Goal: Communication & Community: Answer question/provide support

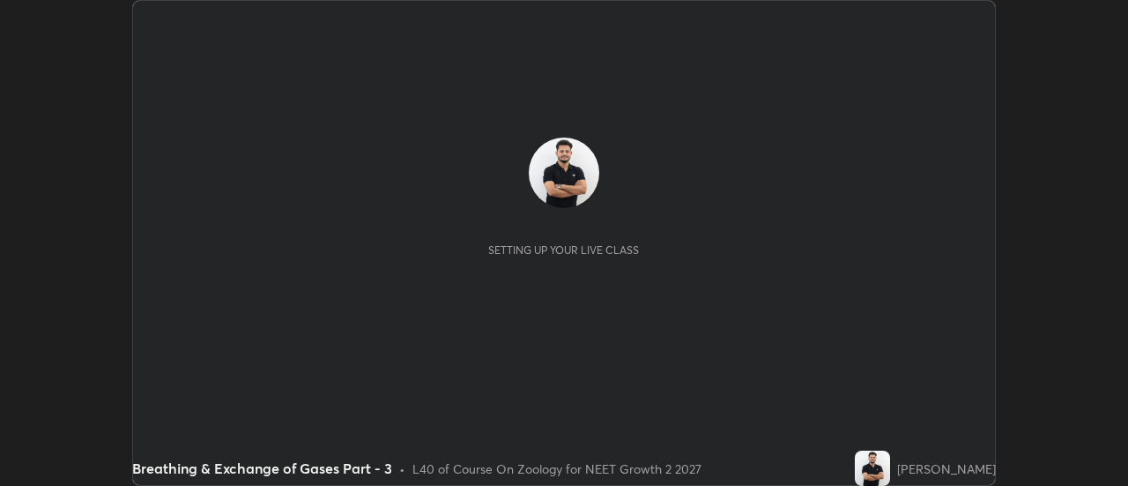
scroll to position [486, 1127]
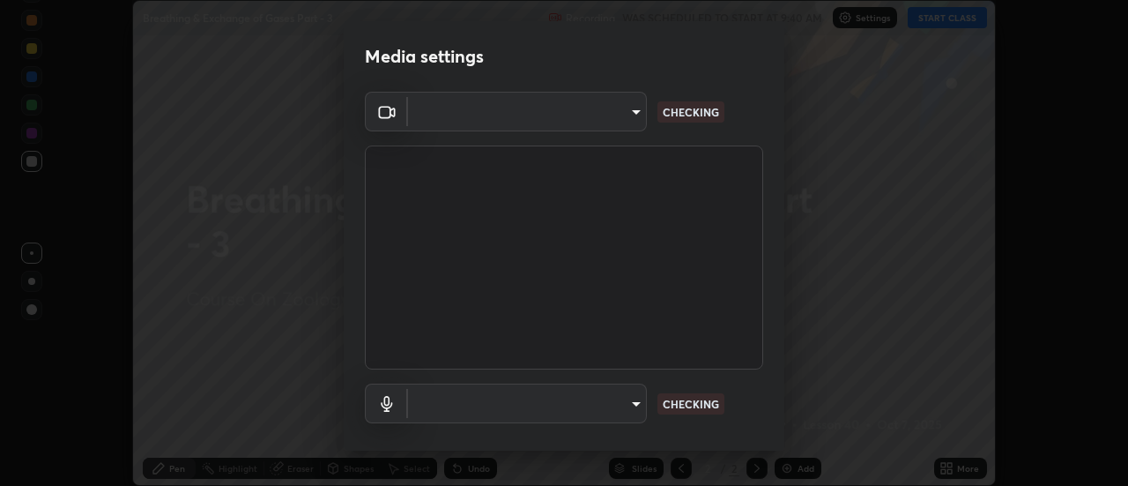
type input "751d449d604e4b96ecedde1e1f6f716fb17d1e84b34bafc94373a3023f52de87"
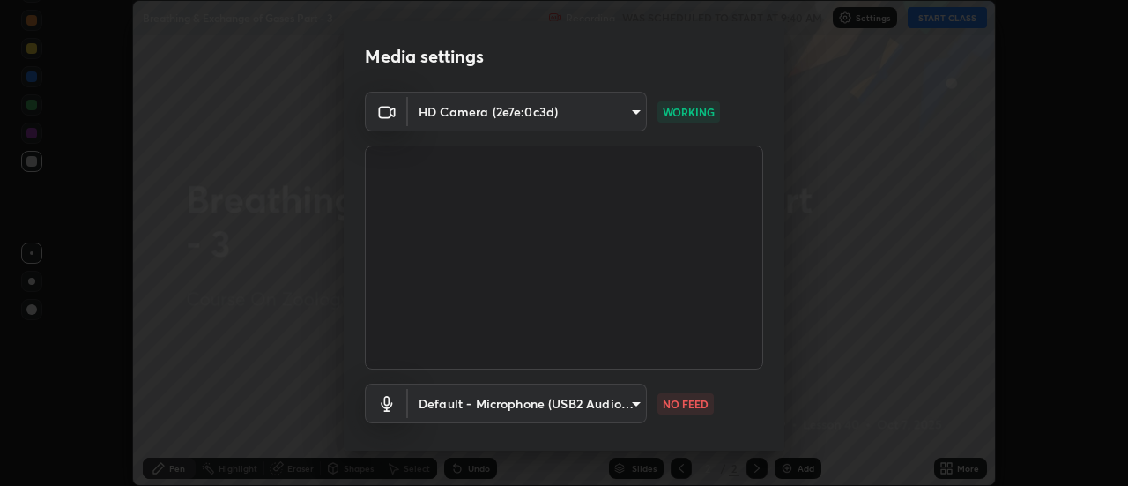
click at [627, 406] on body "Erase all Breathing & Exchange of Gases Part - 3 Recording WAS SCHEDULED TO STA…" at bounding box center [564, 243] width 1128 height 486
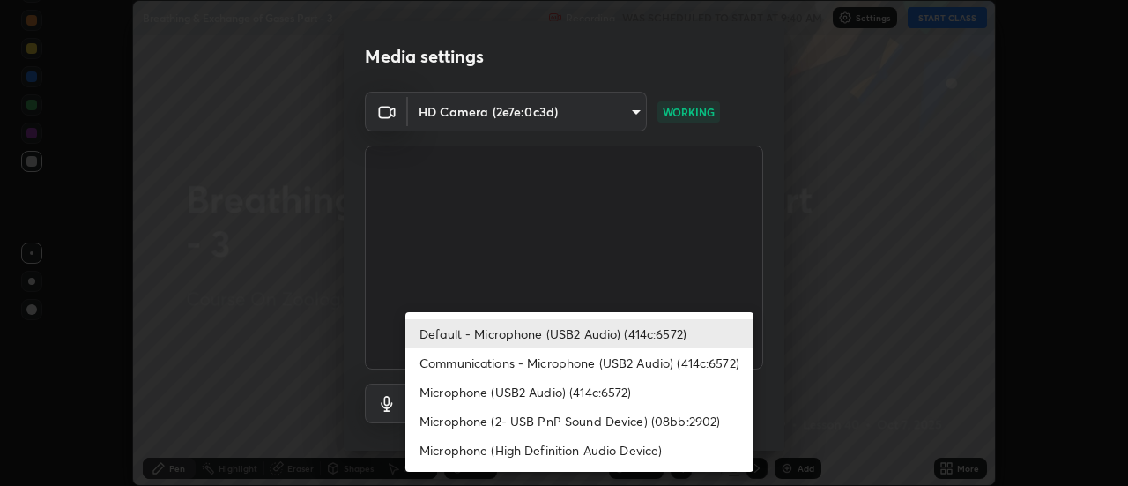
click at [549, 361] on li "Communications - Microphone (USB2 Audio) (414c:6572)" at bounding box center [579, 362] width 348 height 29
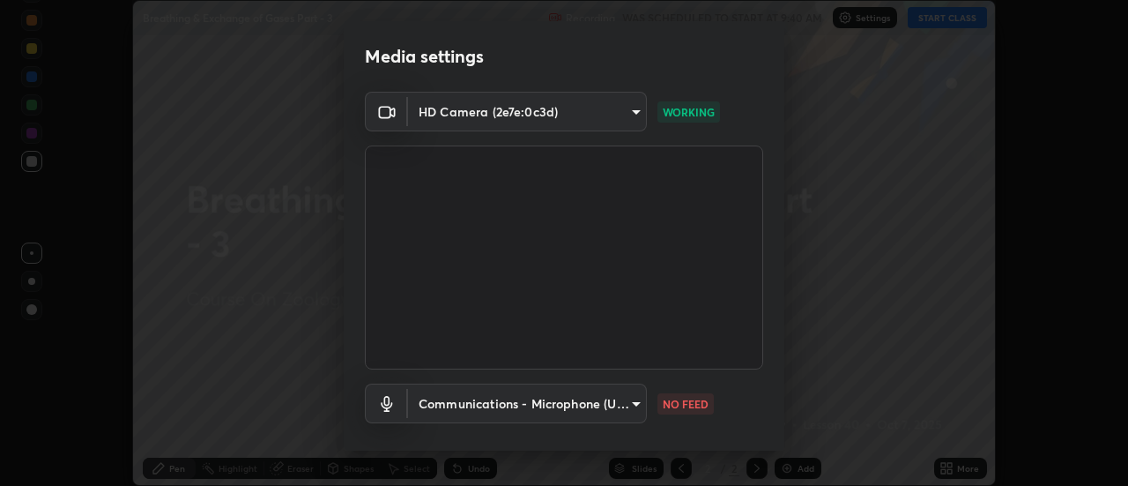
click at [553, 405] on body "Erase all Breathing & Exchange of Gases Part - 3 Recording WAS SCHEDULED TO STA…" at bounding box center [564, 243] width 1128 height 486
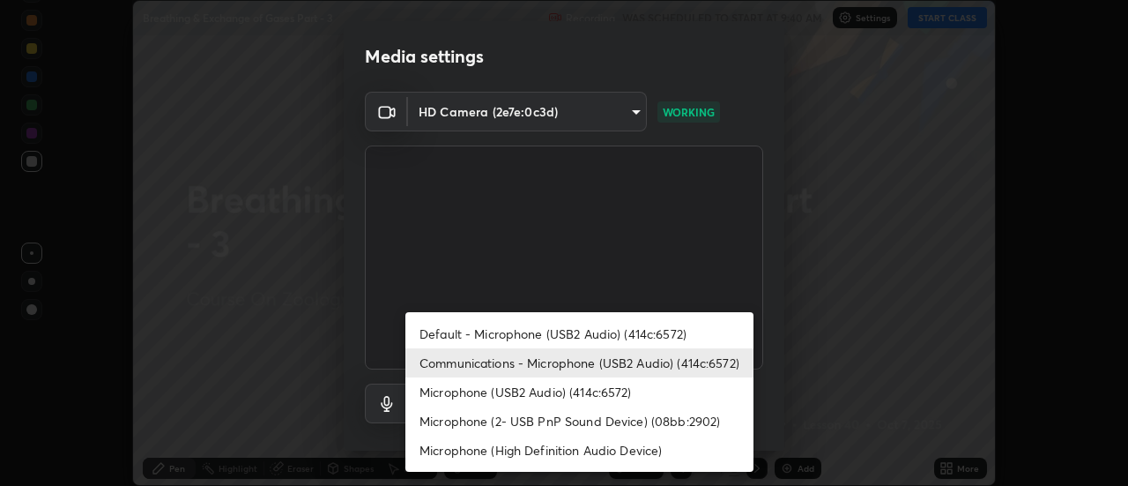
click at [540, 329] on li "Default - Microphone (USB2 Audio) (414c:6572)" at bounding box center [579, 333] width 348 height 29
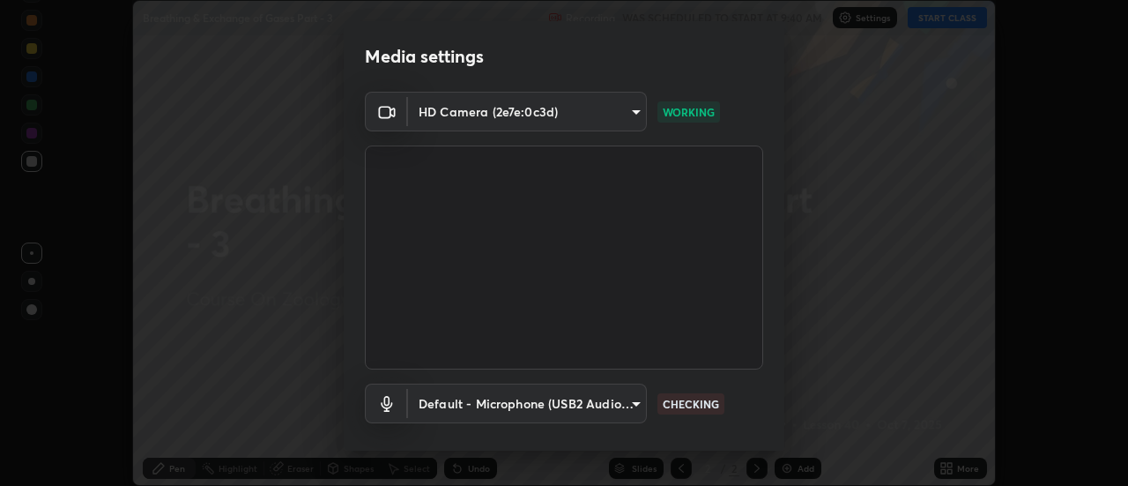
type input "default"
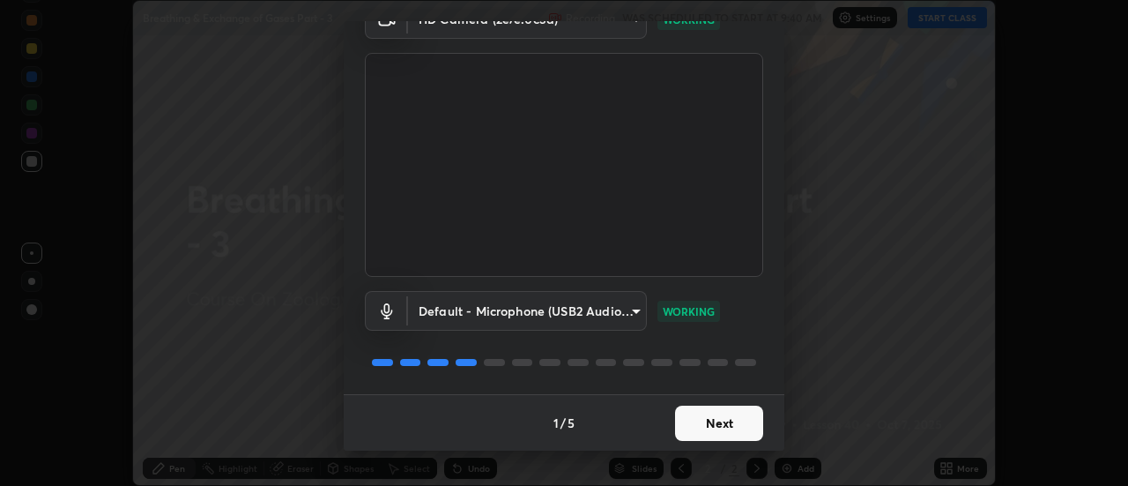
click at [736, 423] on button "Next" at bounding box center [719, 422] width 88 height 35
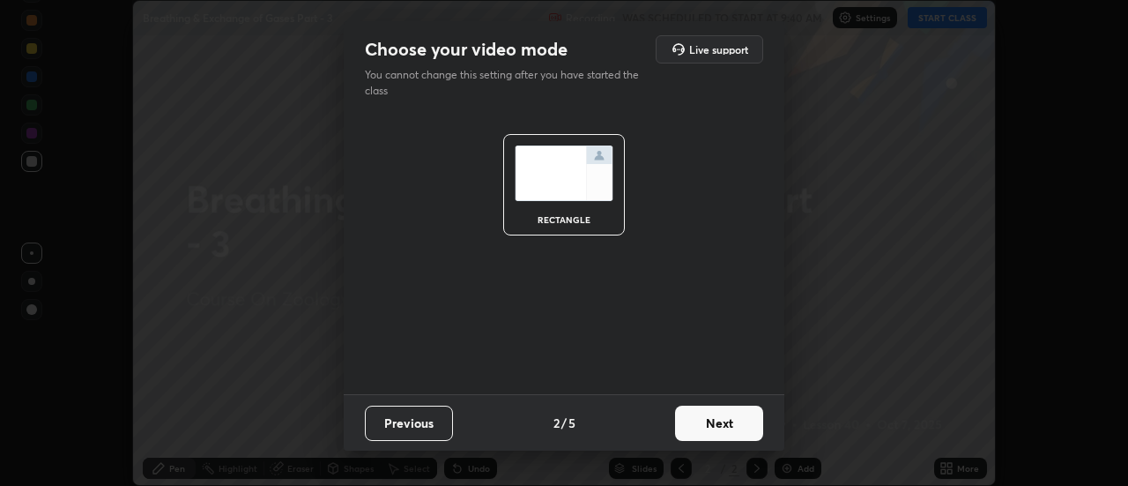
scroll to position [0, 0]
click at [732, 419] on button "Next" at bounding box center [719, 422] width 88 height 35
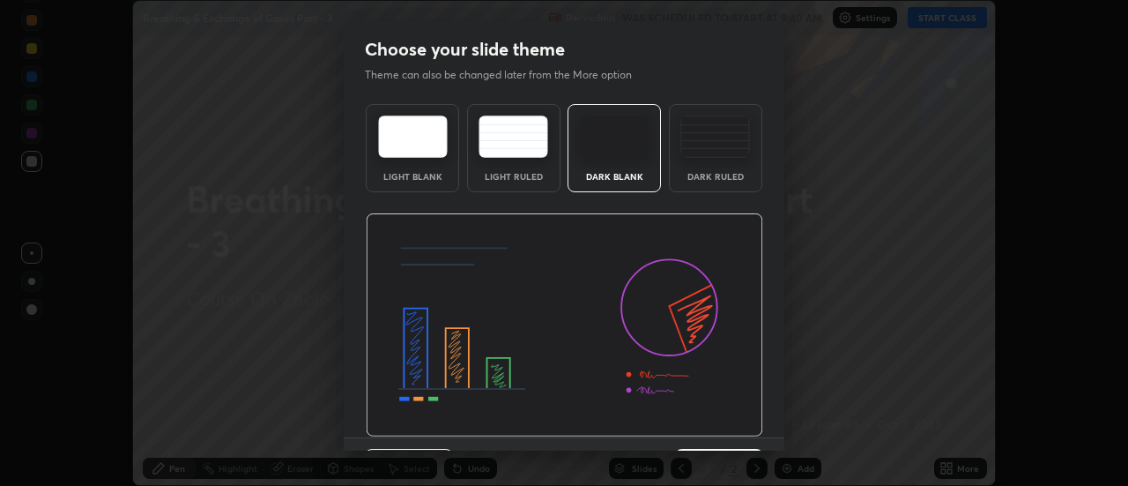
scroll to position [43, 0]
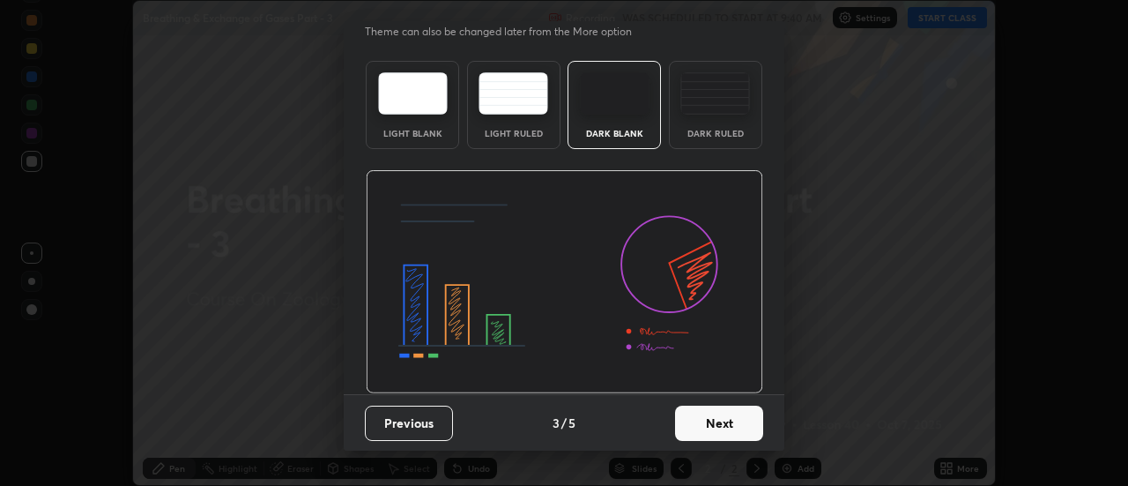
click at [748, 428] on button "Next" at bounding box center [719, 422] width 88 height 35
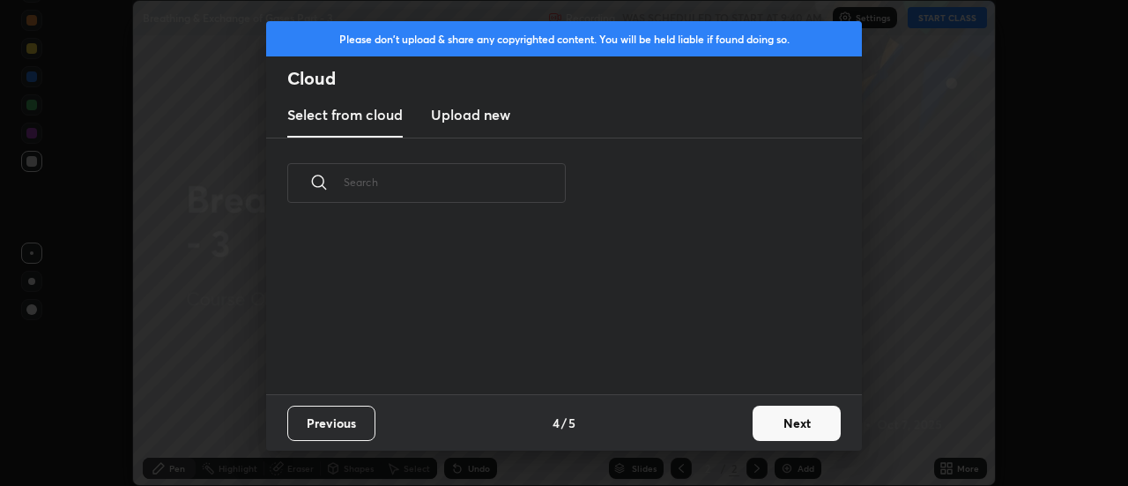
click at [763, 428] on button "Next" at bounding box center [797, 422] width 88 height 35
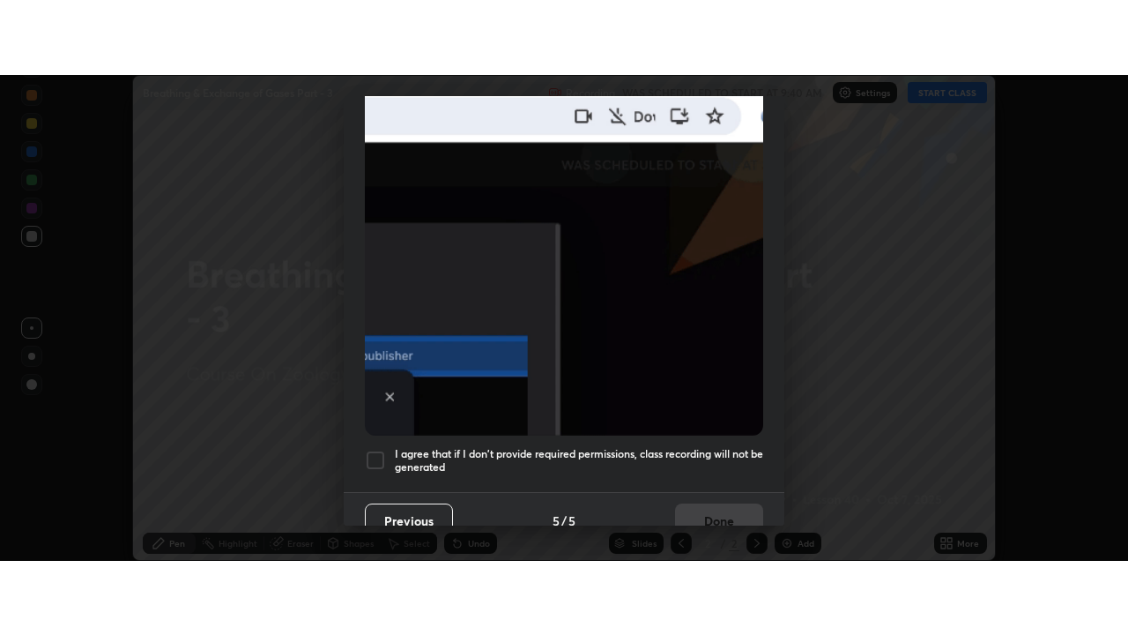
scroll to position [452, 0]
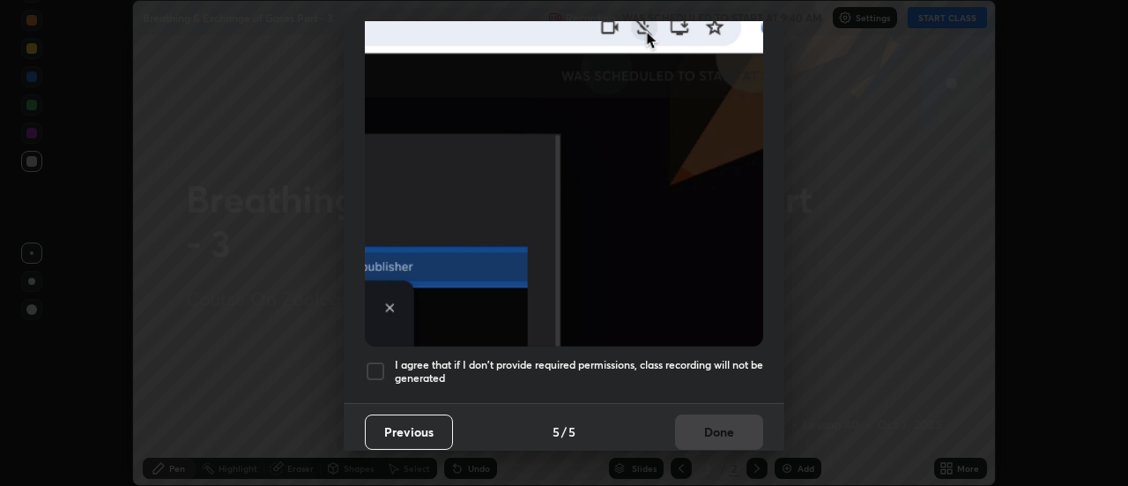
click at [376, 361] on div at bounding box center [375, 371] width 21 height 21
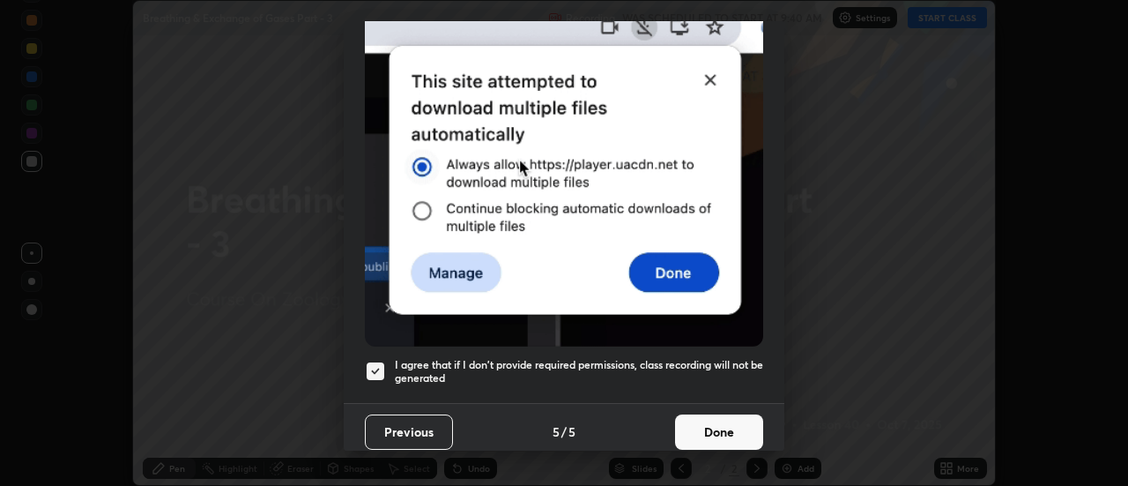
click at [687, 423] on button "Done" at bounding box center [719, 431] width 88 height 35
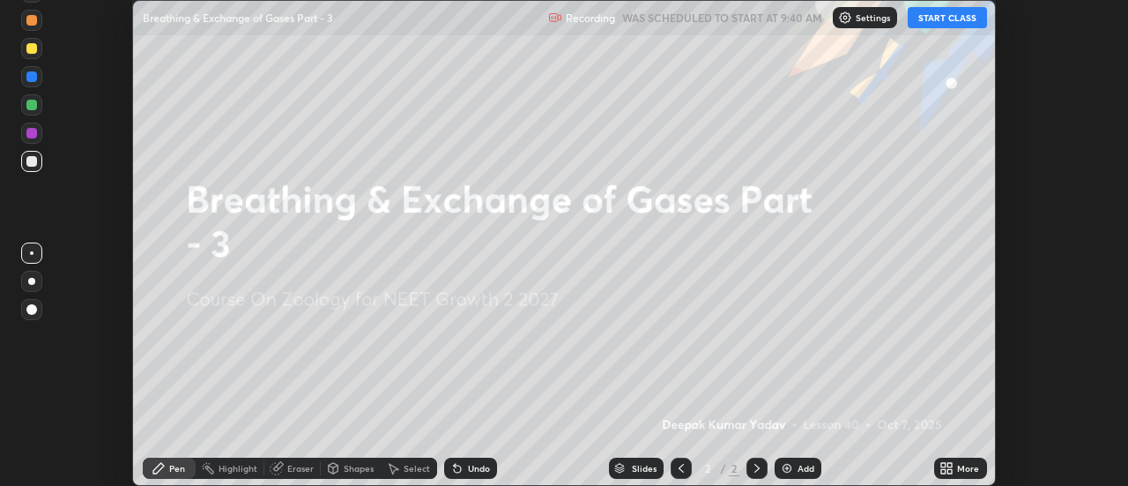
click at [946, 466] on icon at bounding box center [943, 465] width 4 height 4
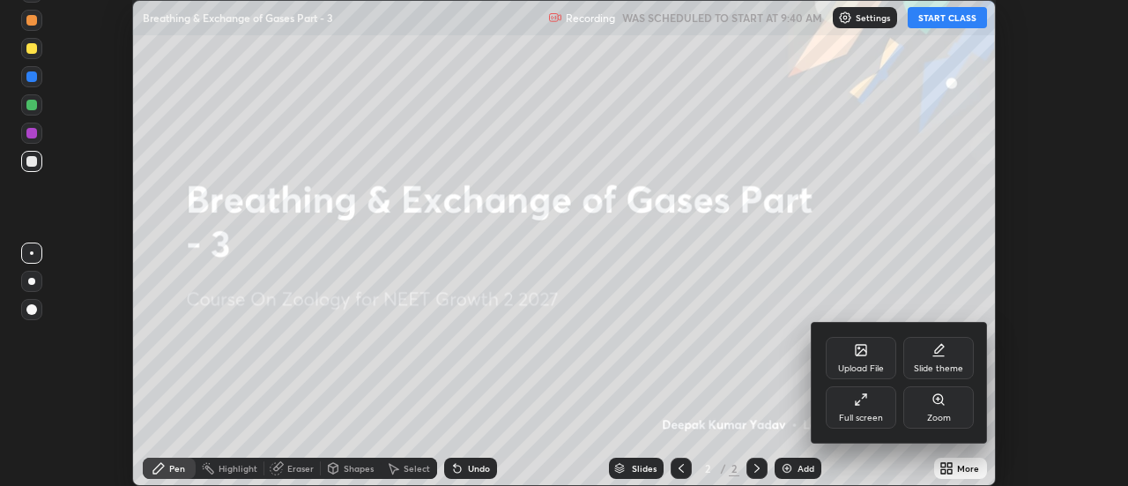
click at [862, 407] on div "Full screen" at bounding box center [861, 407] width 71 height 42
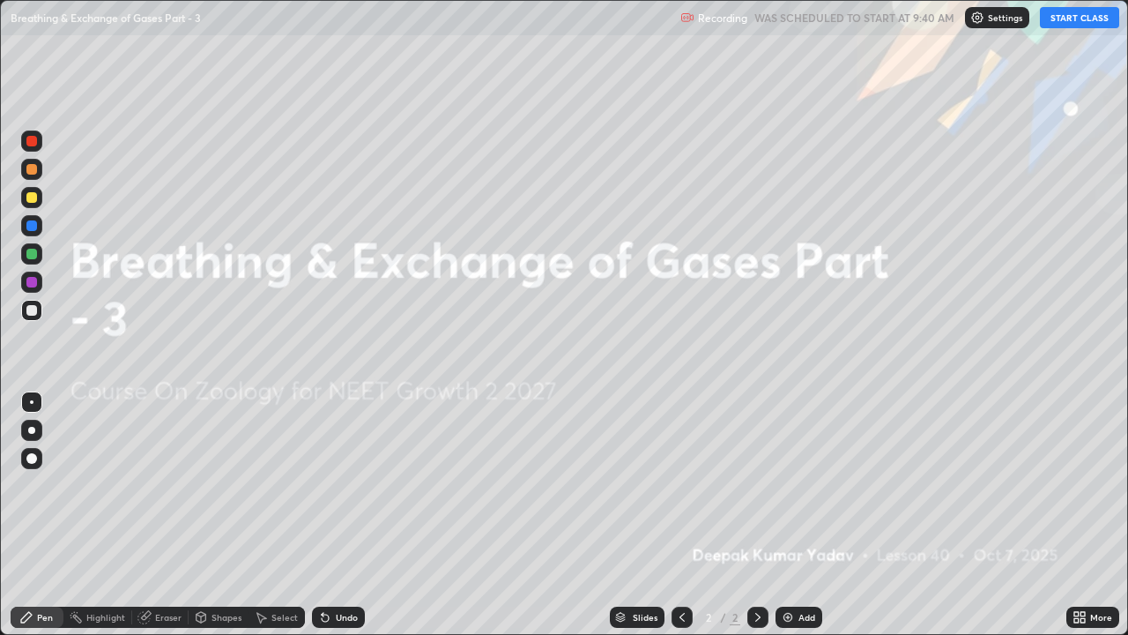
scroll to position [635, 1128]
click at [790, 485] on img at bounding box center [788, 617] width 14 height 14
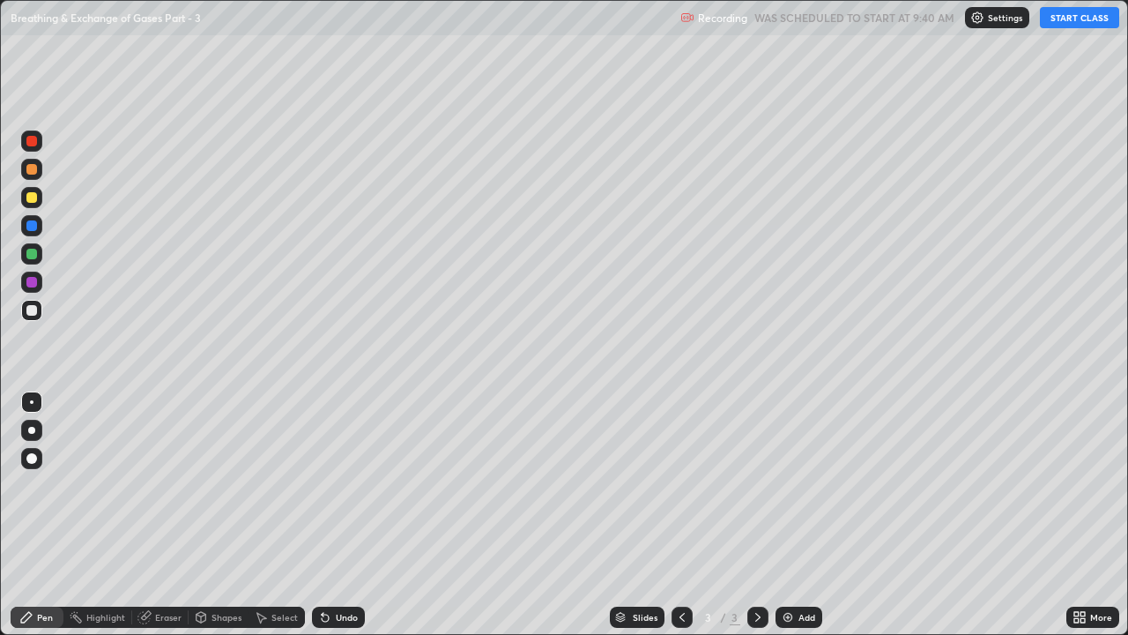
click at [43, 485] on div "Pen" at bounding box center [45, 617] width 16 height 9
click at [27, 458] on div at bounding box center [31, 458] width 11 height 11
click at [39, 171] on div at bounding box center [31, 169] width 21 height 21
click at [1084, 27] on button "START CLASS" at bounding box center [1079, 17] width 79 height 21
click at [322, 485] on icon at bounding box center [323, 614] width 2 height 2
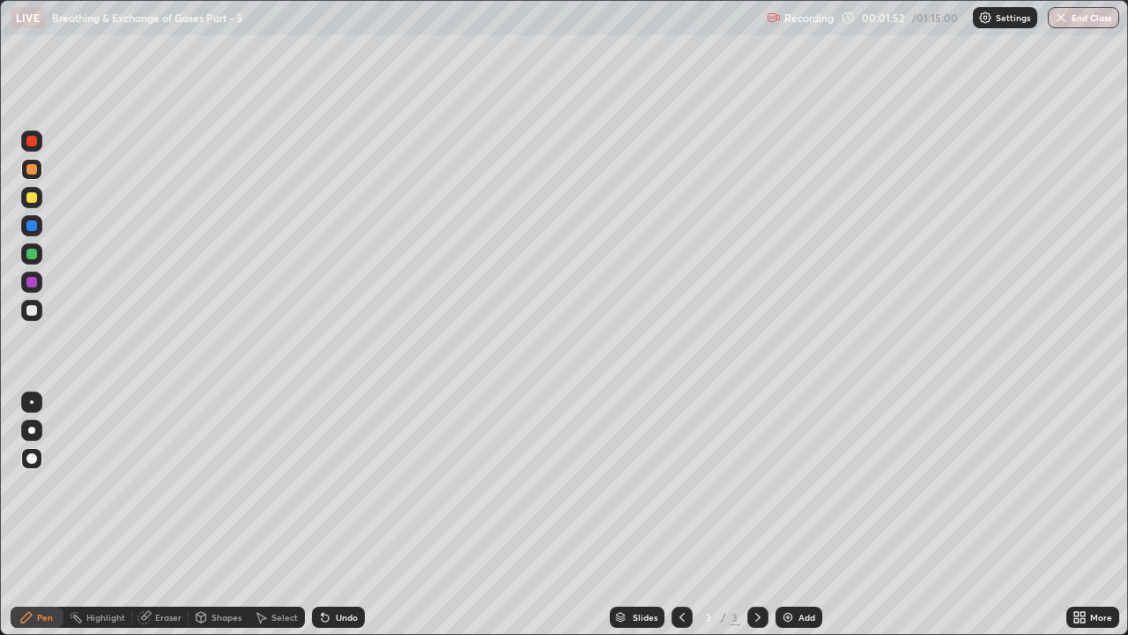
click at [36, 257] on div at bounding box center [31, 254] width 11 height 11
click at [790, 485] on img at bounding box center [788, 617] width 14 height 14
click at [35, 315] on div at bounding box center [31, 310] width 21 height 21
click at [33, 200] on div at bounding box center [31, 197] width 11 height 11
click at [32, 279] on div at bounding box center [31, 282] width 11 height 11
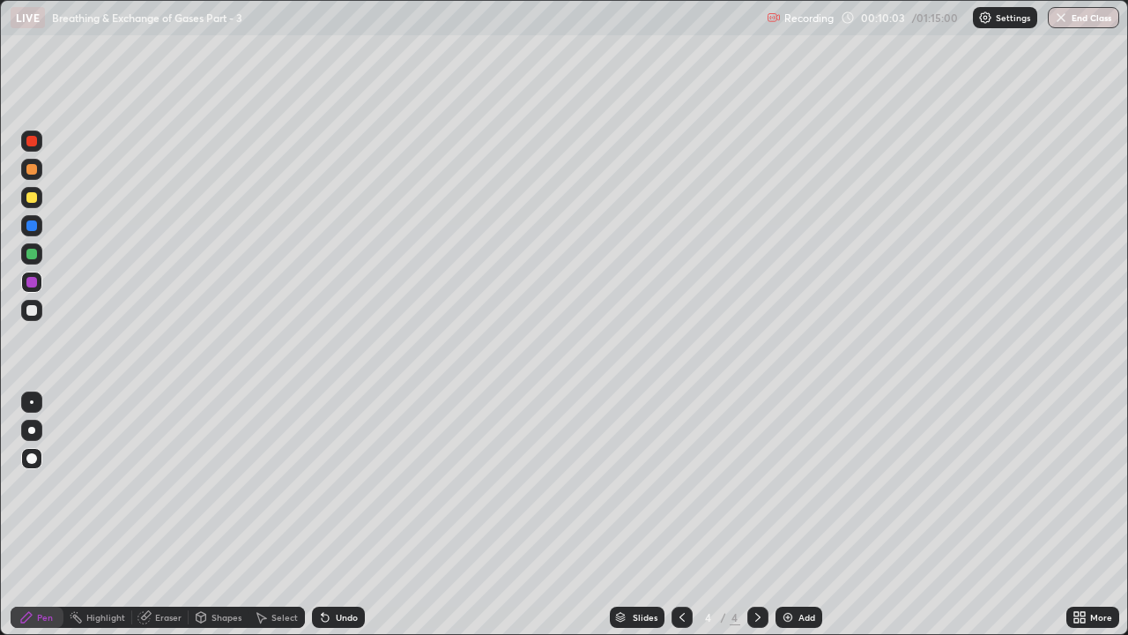
click at [152, 485] on div "Eraser" at bounding box center [160, 616] width 56 height 21
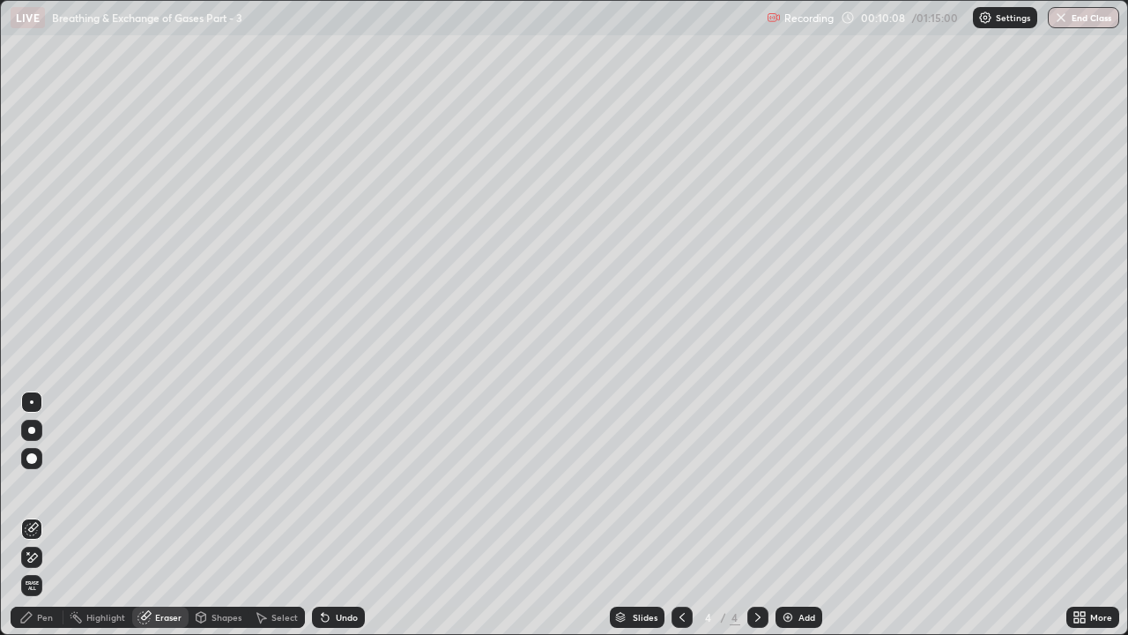
click at [41, 485] on div "Pen" at bounding box center [45, 617] width 16 height 9
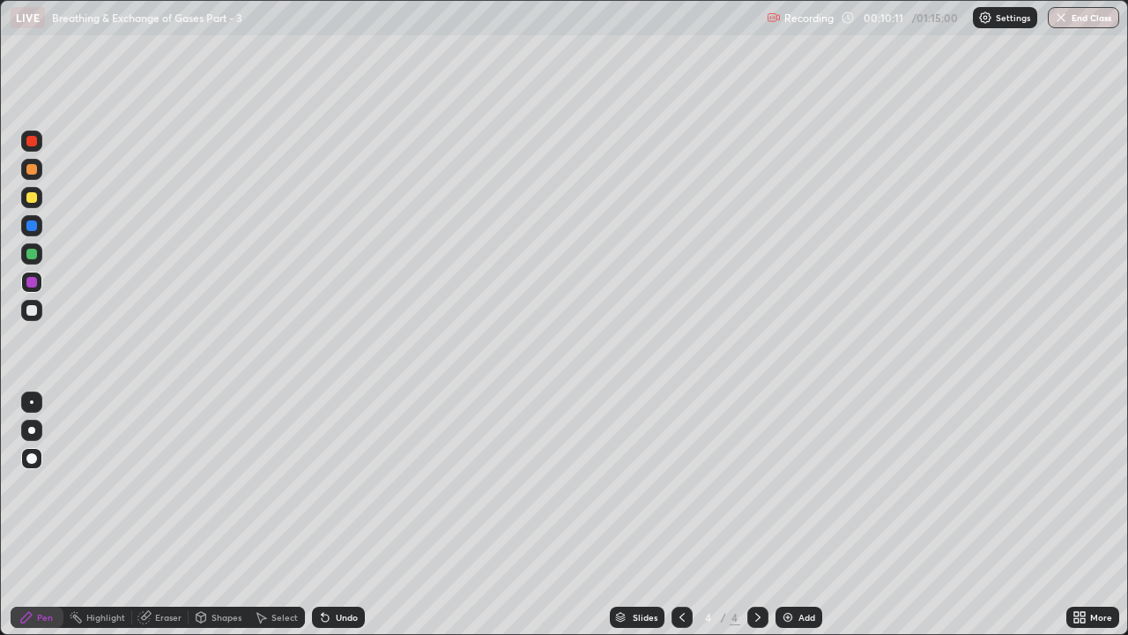
click at [33, 310] on div at bounding box center [31, 310] width 11 height 11
click at [145, 485] on icon at bounding box center [146, 615] width 10 height 9
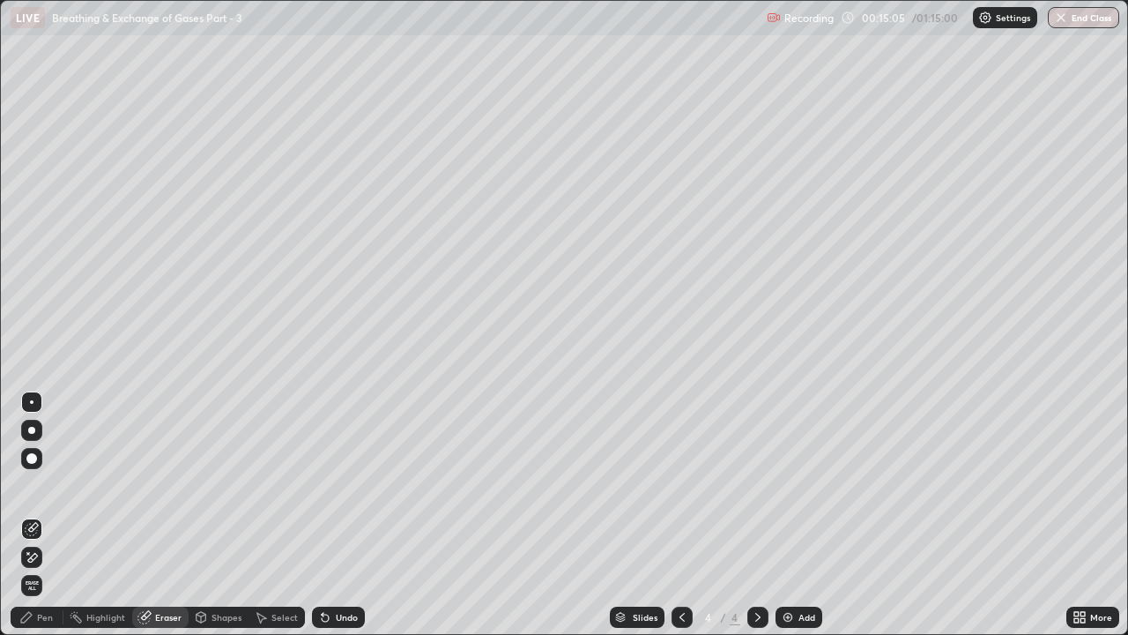
click at [33, 485] on icon at bounding box center [32, 557] width 14 height 15
click at [45, 485] on div "Pen" at bounding box center [45, 617] width 16 height 9
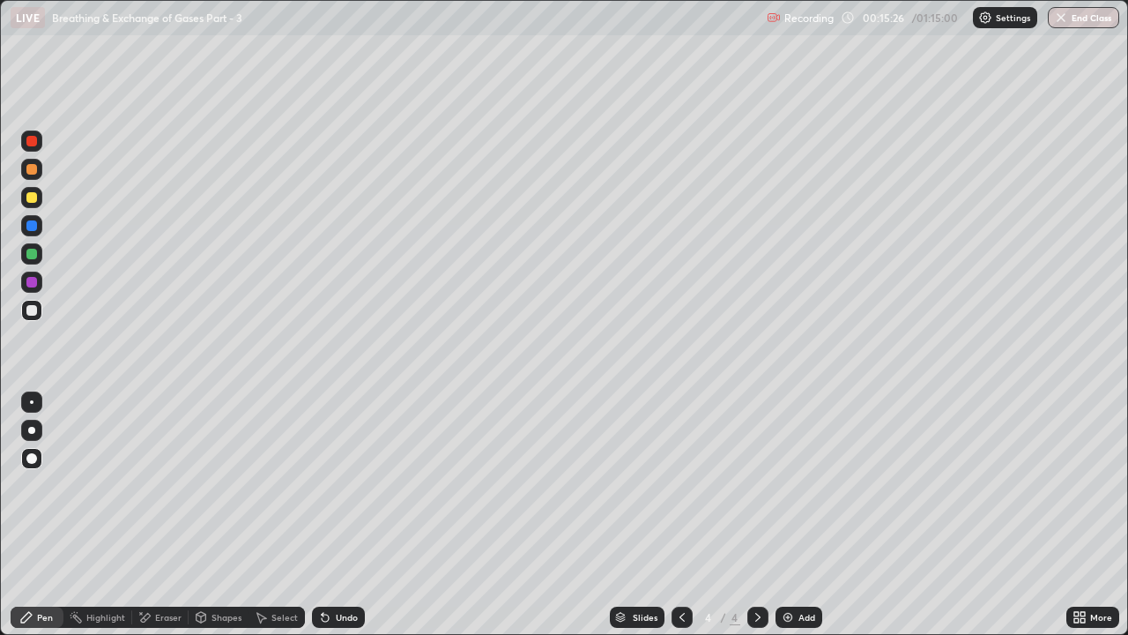
click at [36, 313] on div at bounding box center [31, 310] width 11 height 11
click at [783, 485] on img at bounding box center [788, 617] width 14 height 14
click at [36, 313] on div at bounding box center [31, 310] width 11 height 11
click at [39, 258] on div at bounding box center [31, 253] width 21 height 21
click at [323, 485] on icon at bounding box center [325, 617] width 7 height 7
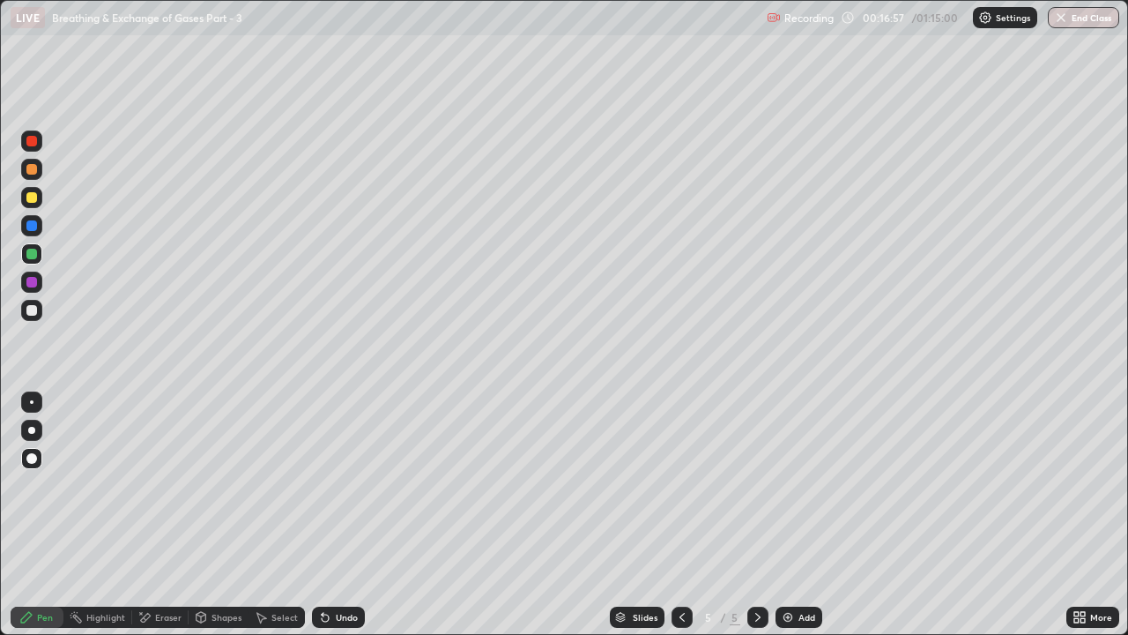
click at [683, 485] on icon at bounding box center [682, 617] width 14 height 14
click at [38, 199] on div at bounding box center [31, 197] width 21 height 21
click at [30, 139] on div at bounding box center [31, 141] width 11 height 11
click at [327, 485] on icon at bounding box center [325, 617] width 14 height 14
click at [324, 485] on icon at bounding box center [325, 617] width 7 height 7
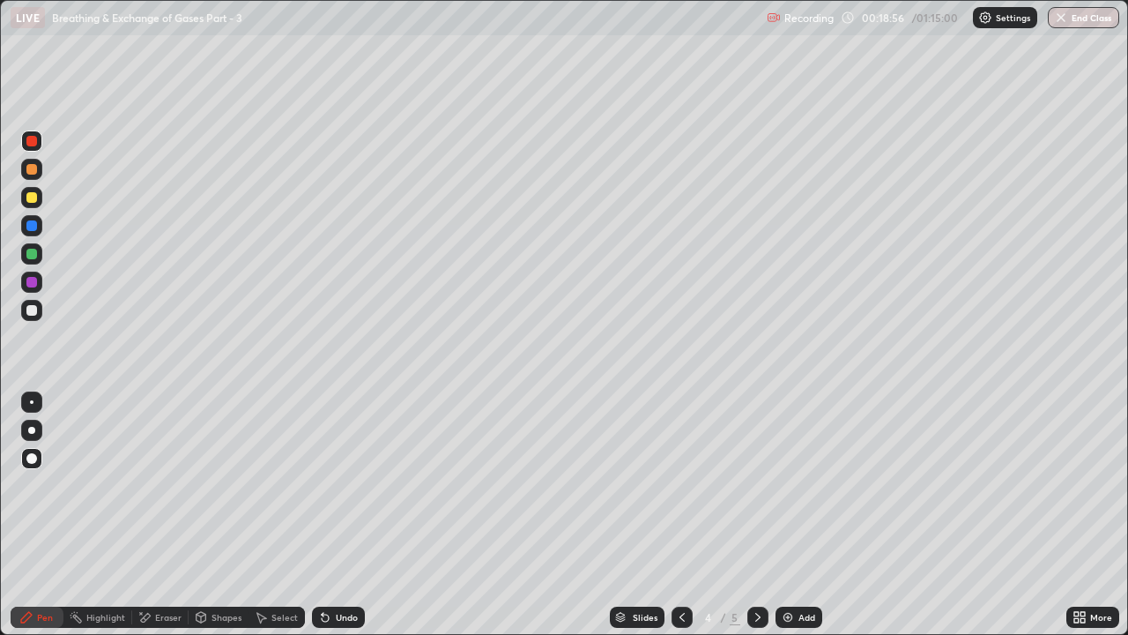
click at [324, 485] on icon at bounding box center [325, 617] width 7 height 7
click at [336, 485] on div "Undo" at bounding box center [347, 617] width 22 height 9
click at [334, 485] on div "Undo" at bounding box center [338, 616] width 53 height 21
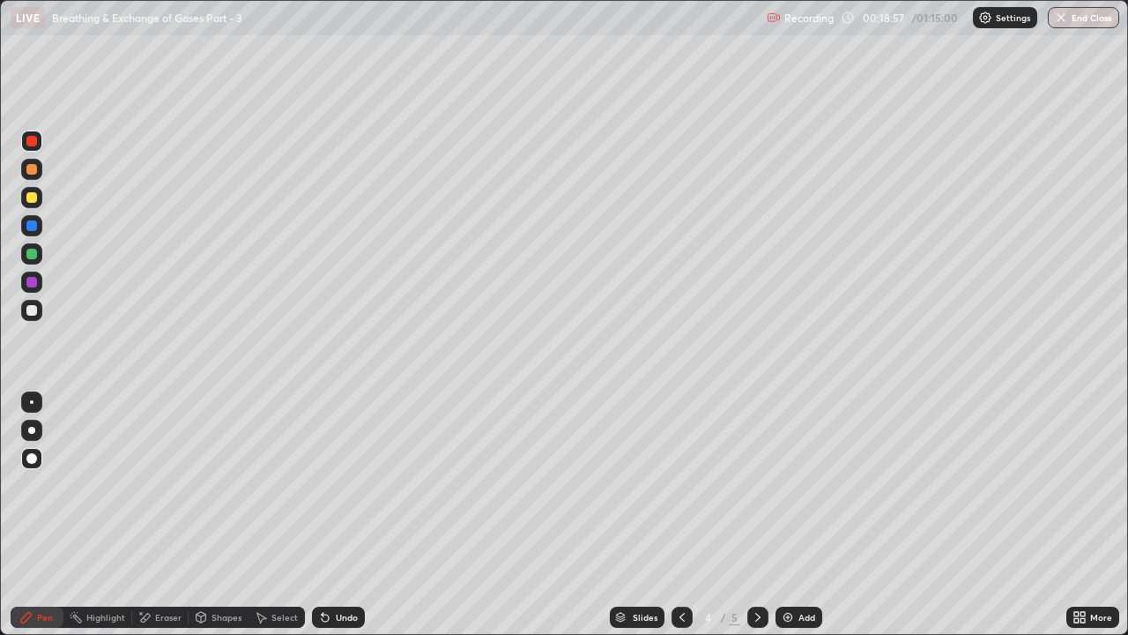
click at [325, 485] on icon at bounding box center [325, 617] width 7 height 7
click at [323, 485] on icon at bounding box center [325, 617] width 7 height 7
click at [35, 256] on div at bounding box center [31, 254] width 11 height 11
click at [33, 309] on div at bounding box center [31, 310] width 11 height 11
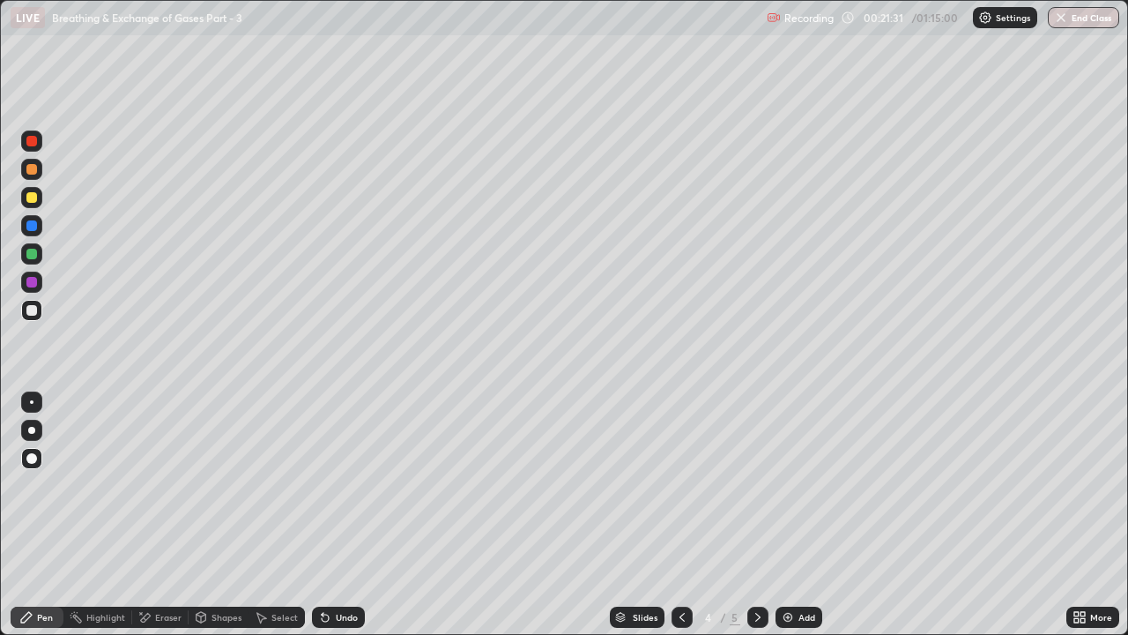
click at [38, 219] on div at bounding box center [31, 225] width 21 height 21
click at [33, 148] on div at bounding box center [31, 140] width 21 height 21
click at [325, 485] on icon at bounding box center [325, 617] width 14 height 14
click at [323, 485] on icon at bounding box center [325, 617] width 7 height 7
click at [29, 281] on div at bounding box center [31, 282] width 11 height 11
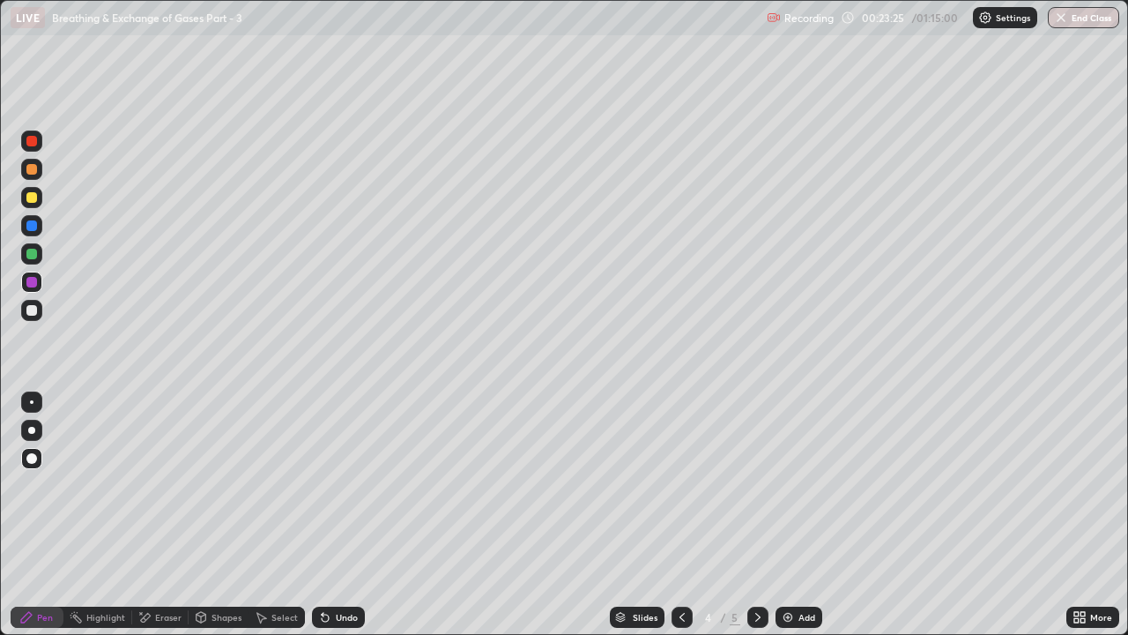
click at [322, 485] on icon at bounding box center [323, 614] width 2 height 2
click at [328, 485] on icon at bounding box center [325, 617] width 14 height 14
click at [35, 313] on div at bounding box center [31, 310] width 11 height 11
click at [33, 227] on div at bounding box center [31, 225] width 11 height 11
click at [36, 195] on div at bounding box center [31, 197] width 11 height 11
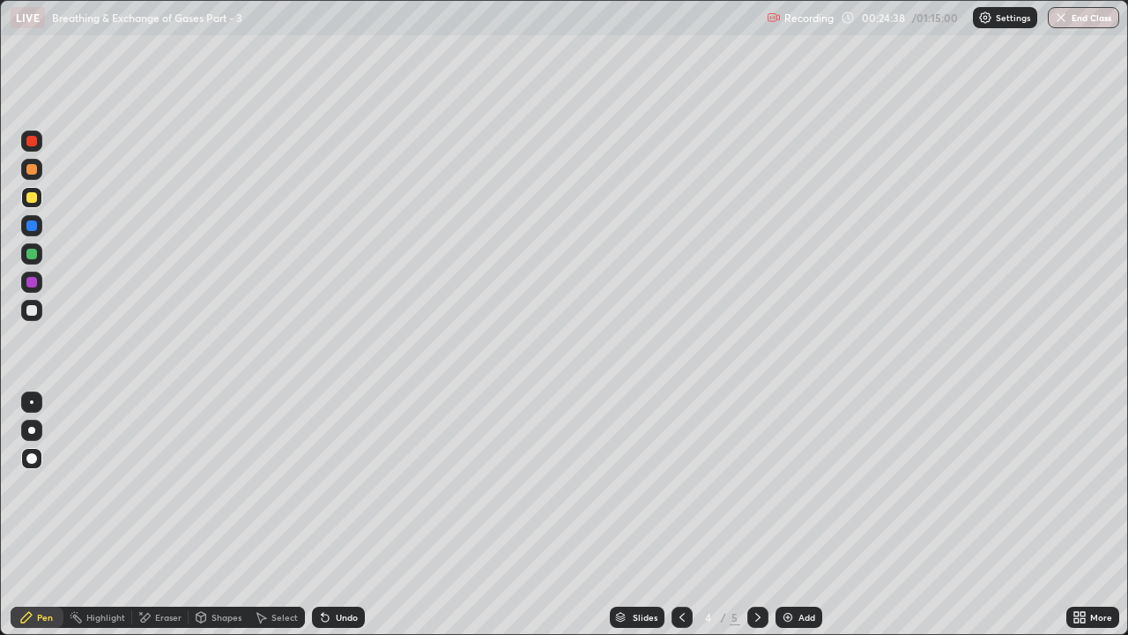
click at [35, 229] on div at bounding box center [31, 225] width 11 height 11
click at [33, 282] on div at bounding box center [31, 282] width 11 height 11
click at [28, 144] on div at bounding box center [31, 141] width 11 height 11
click at [174, 485] on div "Eraser" at bounding box center [168, 617] width 26 height 9
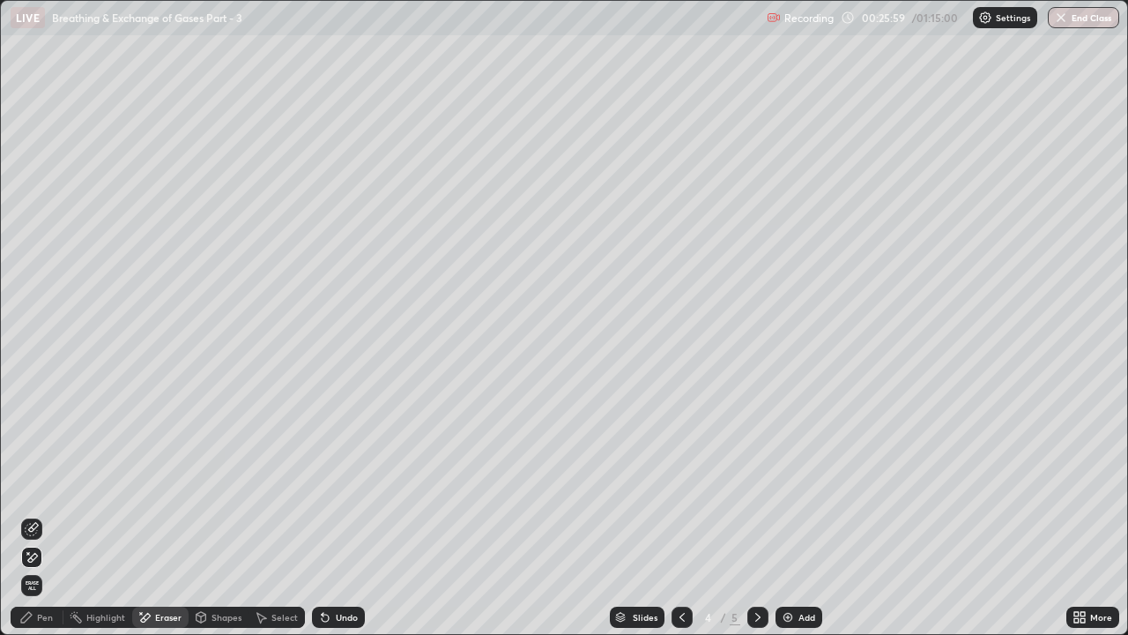
click at [328, 485] on icon at bounding box center [325, 617] width 14 height 14
click at [324, 485] on icon at bounding box center [325, 617] width 7 height 7
click at [323, 485] on icon at bounding box center [325, 617] width 7 height 7
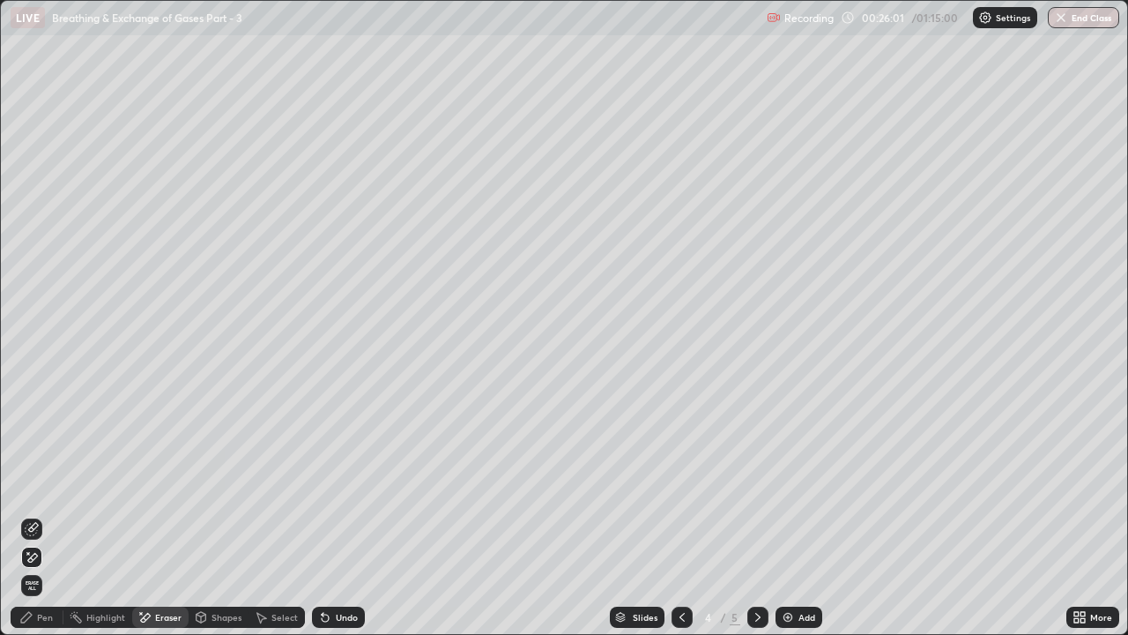
click at [323, 485] on icon at bounding box center [325, 617] width 7 height 7
click at [324, 485] on icon at bounding box center [325, 617] width 7 height 7
click at [325, 485] on icon at bounding box center [325, 617] width 7 height 7
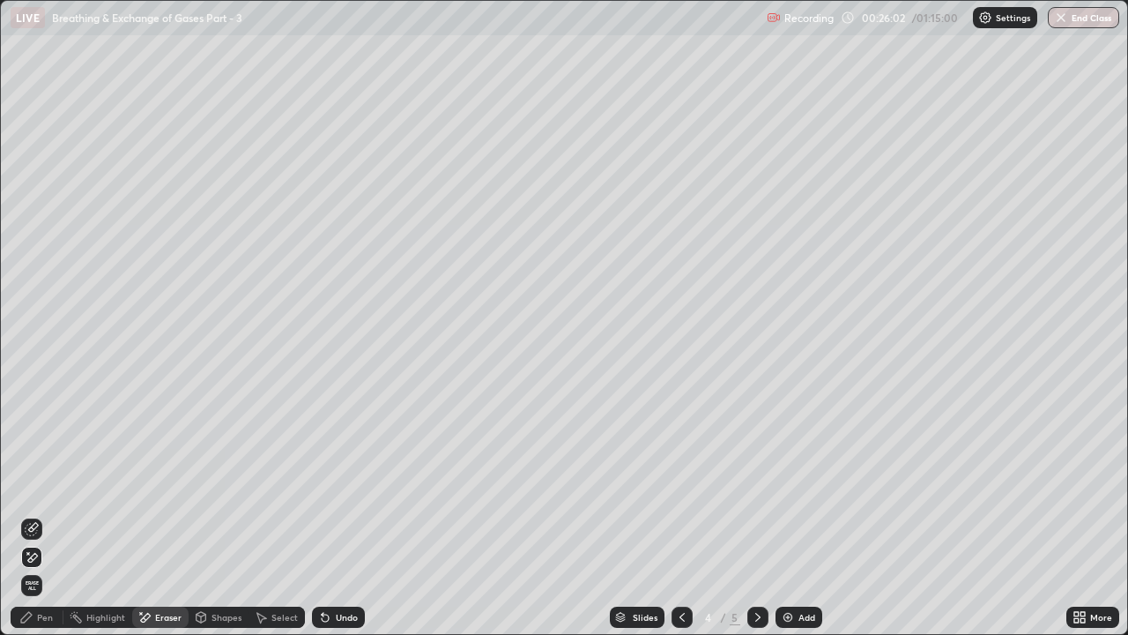
click at [326, 485] on icon at bounding box center [325, 617] width 7 height 7
click at [325, 485] on icon at bounding box center [325, 617] width 7 height 7
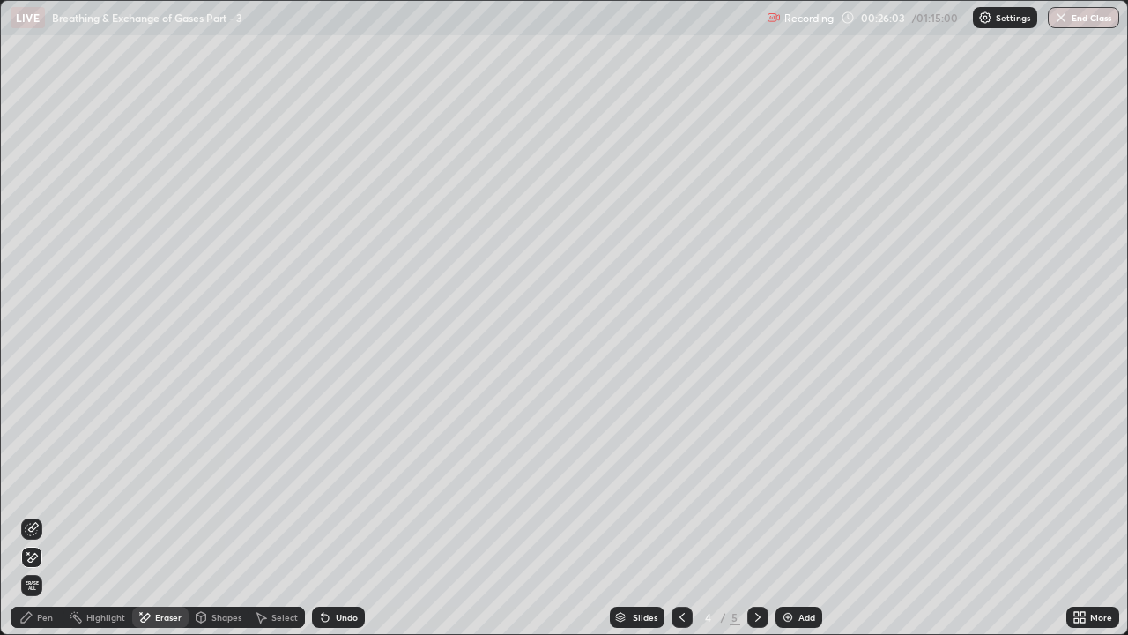
click at [325, 485] on icon at bounding box center [325, 617] width 7 height 7
click at [49, 485] on div "Pen" at bounding box center [45, 617] width 16 height 9
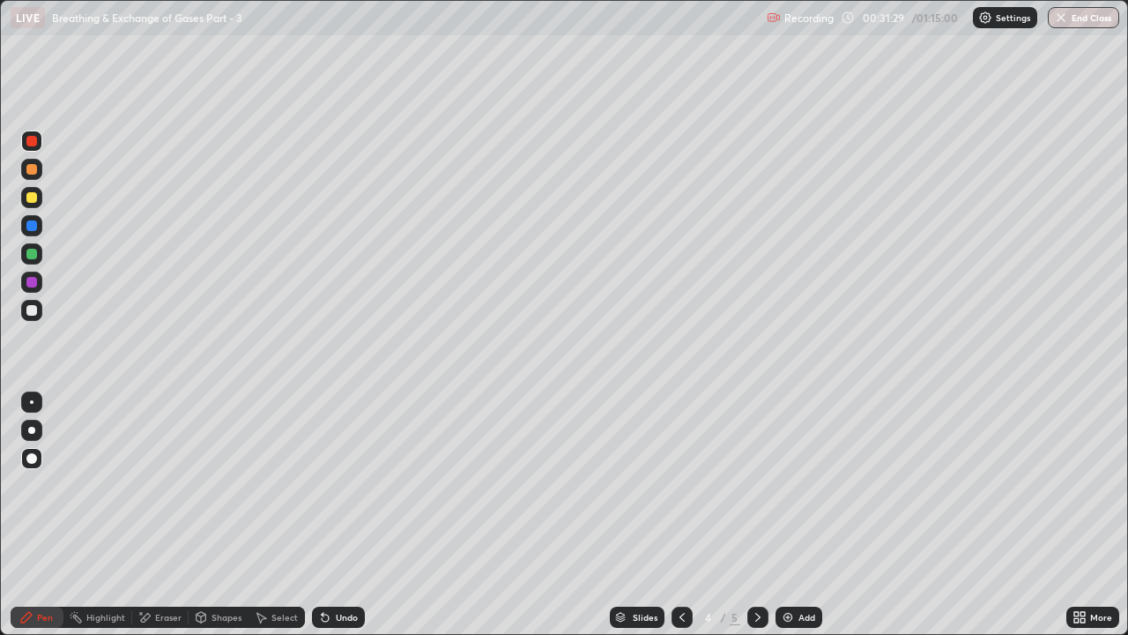
click at [34, 172] on div at bounding box center [31, 169] width 11 height 11
click at [118, 485] on div "Highlight" at bounding box center [105, 617] width 39 height 9
click at [35, 485] on icon at bounding box center [31, 556] width 9 height 9
click at [788, 485] on img at bounding box center [788, 617] width 14 height 14
click at [49, 485] on div "Pen" at bounding box center [45, 617] width 16 height 9
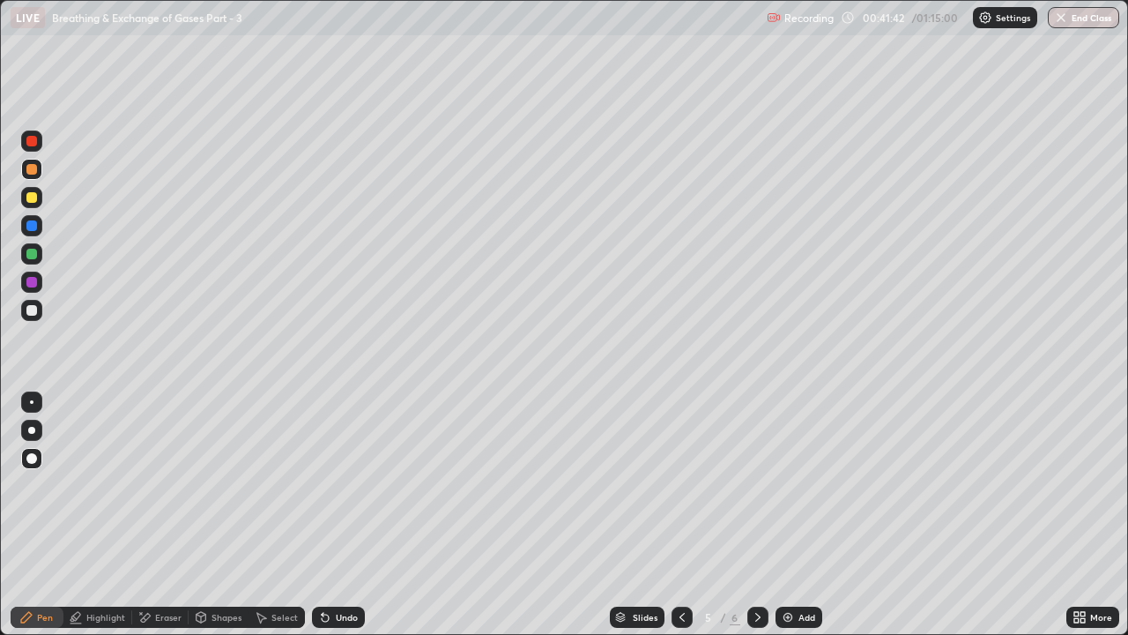
click at [29, 252] on div at bounding box center [31, 254] width 11 height 11
click at [25, 227] on div at bounding box center [31, 225] width 21 height 21
click at [322, 485] on icon at bounding box center [323, 614] width 2 height 2
click at [325, 485] on icon at bounding box center [325, 617] width 7 height 7
click at [33, 257] on div at bounding box center [31, 254] width 11 height 11
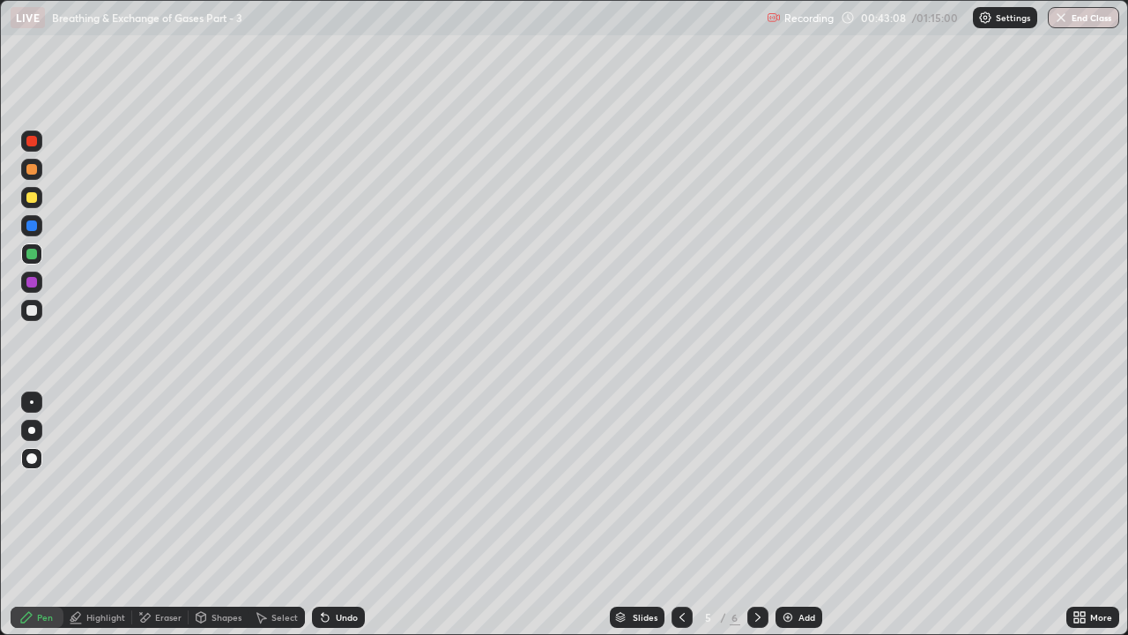
click at [322, 485] on icon at bounding box center [325, 617] width 7 height 7
click at [786, 485] on img at bounding box center [788, 617] width 14 height 14
click at [35, 311] on div at bounding box center [31, 310] width 11 height 11
click at [322, 485] on icon at bounding box center [323, 614] width 2 height 2
click at [215, 485] on div "Shapes" at bounding box center [227, 617] width 30 height 9
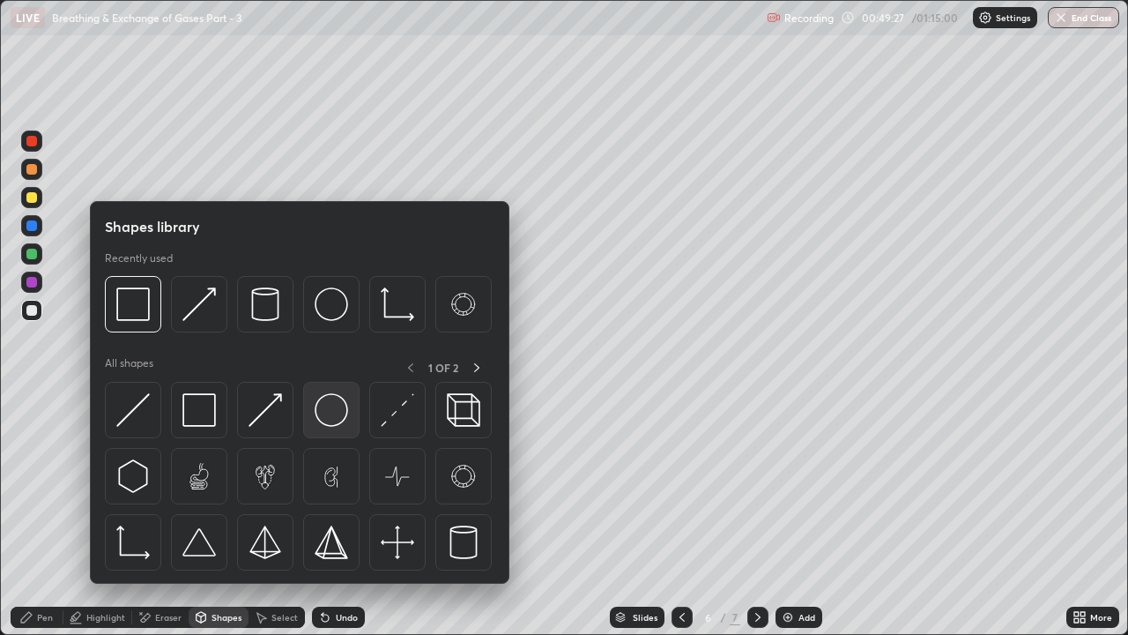
click at [326, 418] on img at bounding box center [331, 409] width 33 height 33
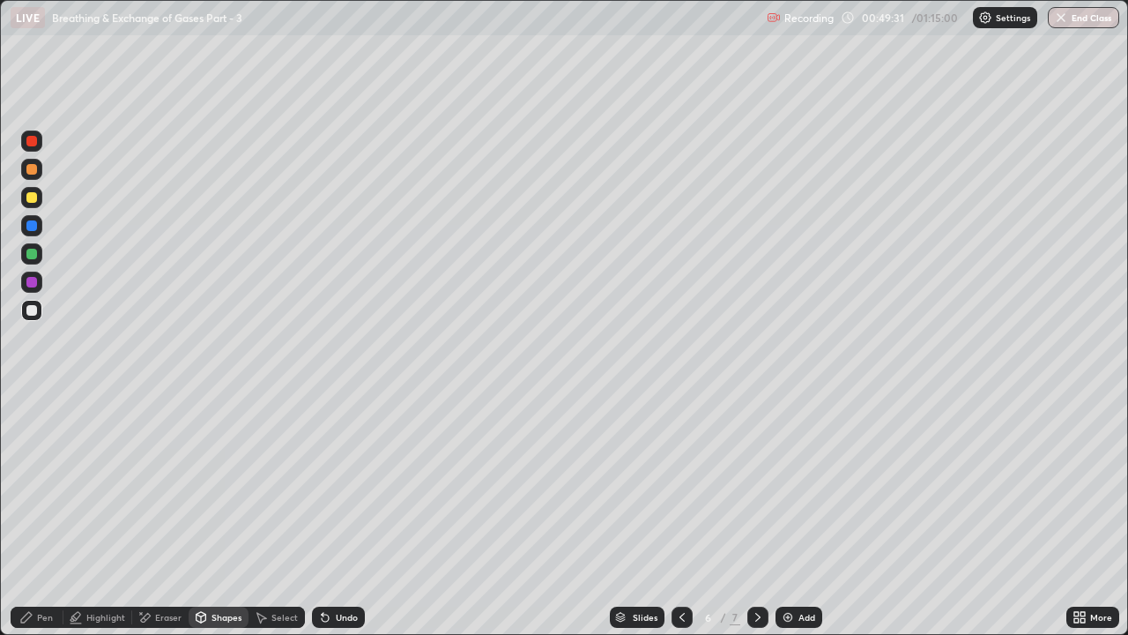
click at [155, 485] on div "Eraser" at bounding box center [168, 617] width 26 height 9
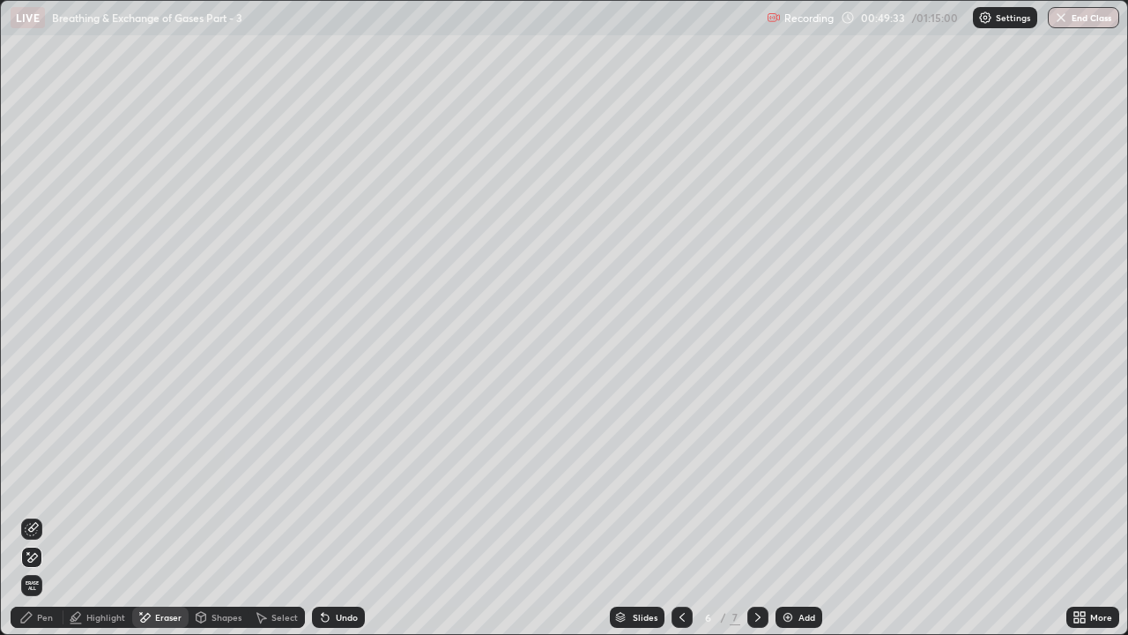
click at [47, 485] on div "Pen" at bounding box center [45, 617] width 16 height 9
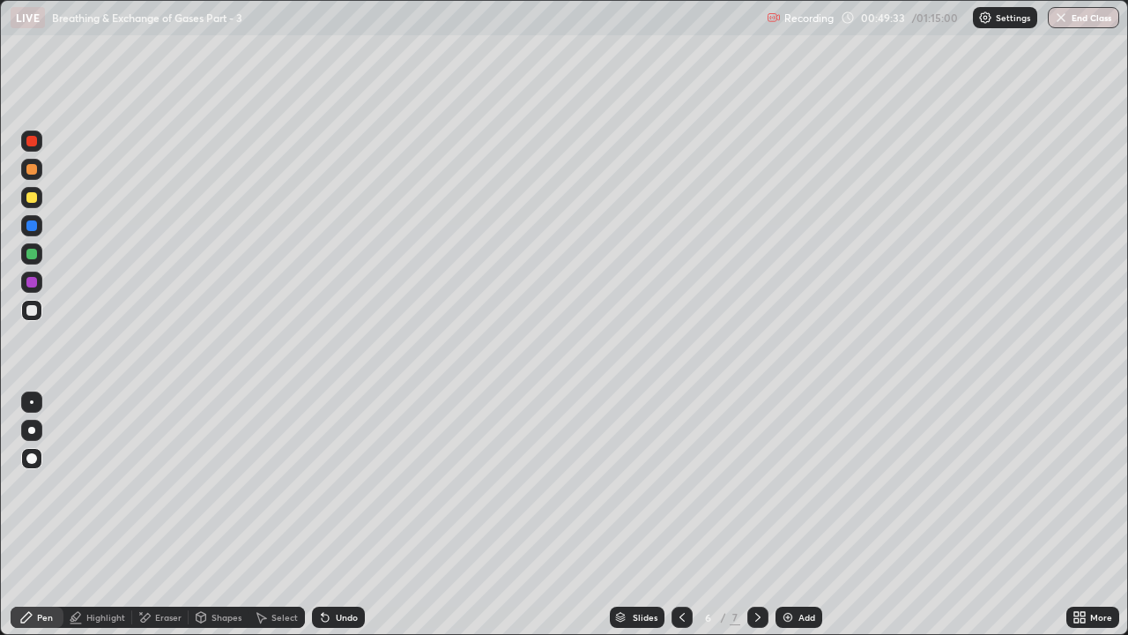
click at [212, 485] on div "Shapes" at bounding box center [227, 617] width 30 height 9
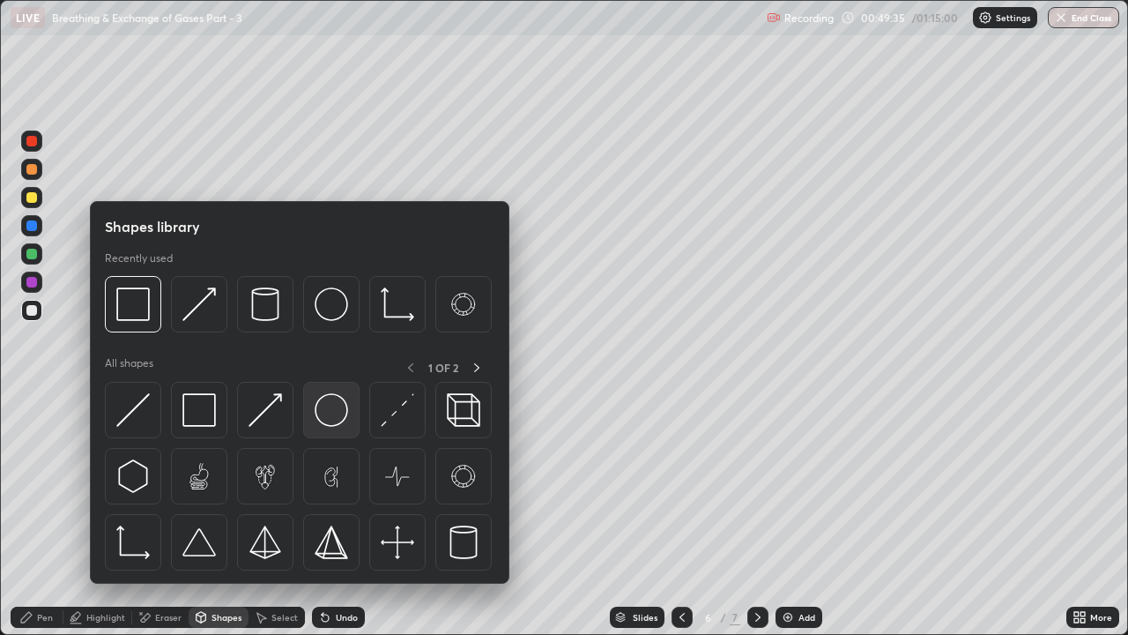
click at [335, 420] on img at bounding box center [331, 409] width 33 height 33
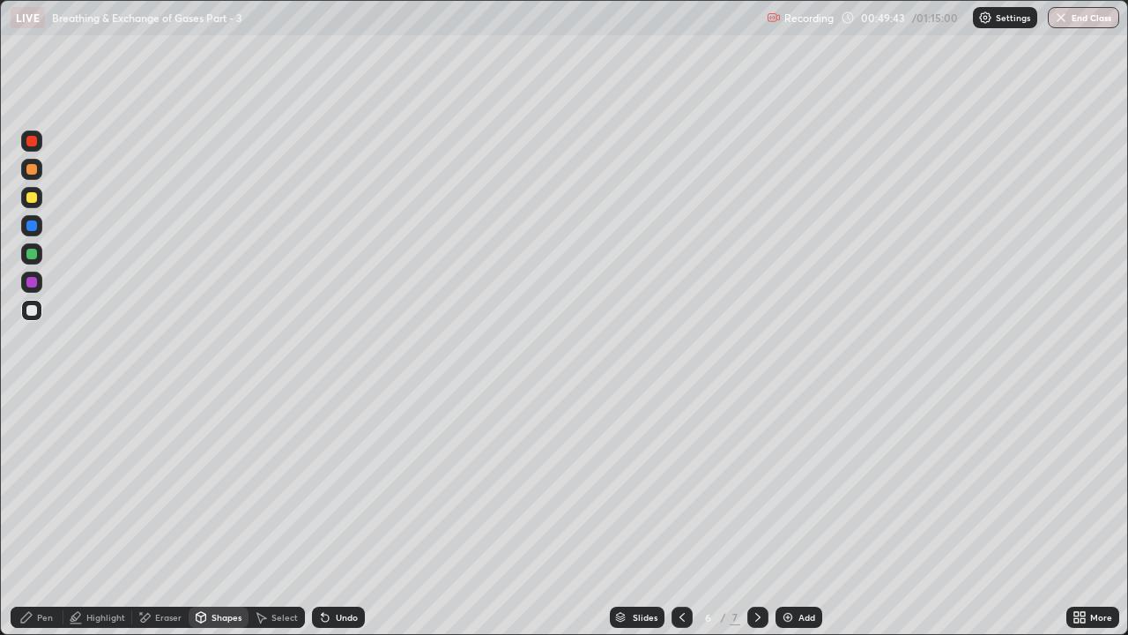
click at [54, 485] on div "Pen" at bounding box center [37, 616] width 53 height 21
click at [160, 485] on div "Eraser" at bounding box center [160, 616] width 56 height 21
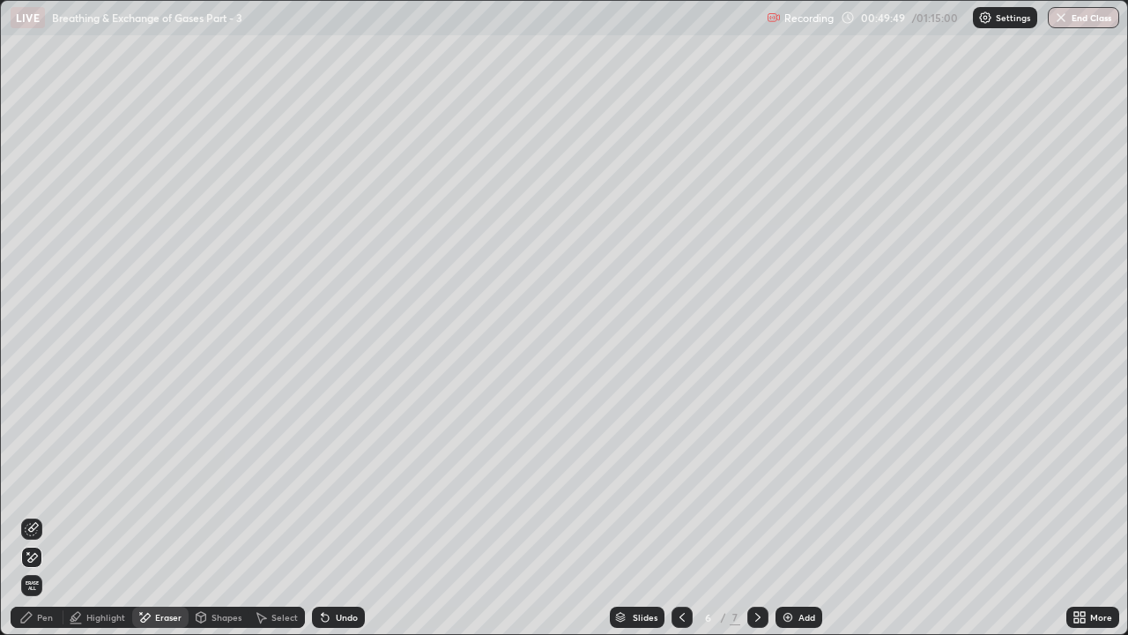
click at [325, 485] on icon at bounding box center [325, 617] width 7 height 7
click at [149, 485] on icon at bounding box center [145, 617] width 14 height 15
click at [37, 485] on icon at bounding box center [32, 529] width 14 height 14
click at [34, 485] on div "Pen" at bounding box center [37, 616] width 53 height 21
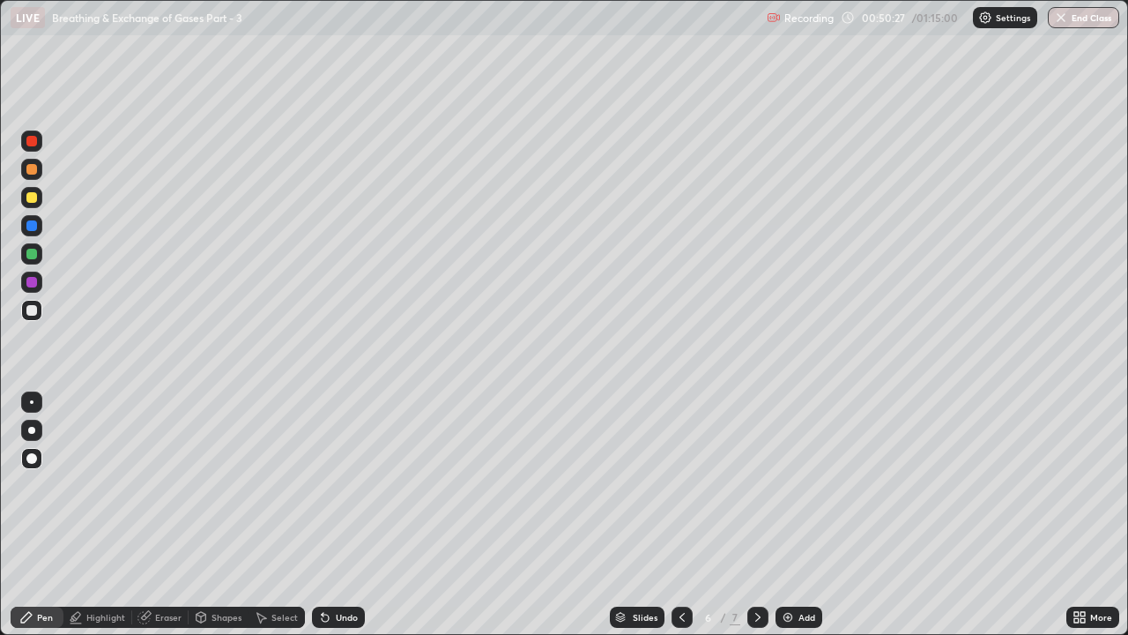
click at [681, 485] on icon at bounding box center [682, 617] width 5 height 9
click at [677, 485] on div at bounding box center [682, 616] width 21 height 35
click at [756, 485] on icon at bounding box center [758, 617] width 14 height 14
click at [761, 485] on icon at bounding box center [758, 617] width 14 height 14
click at [323, 485] on icon at bounding box center [325, 617] width 7 height 7
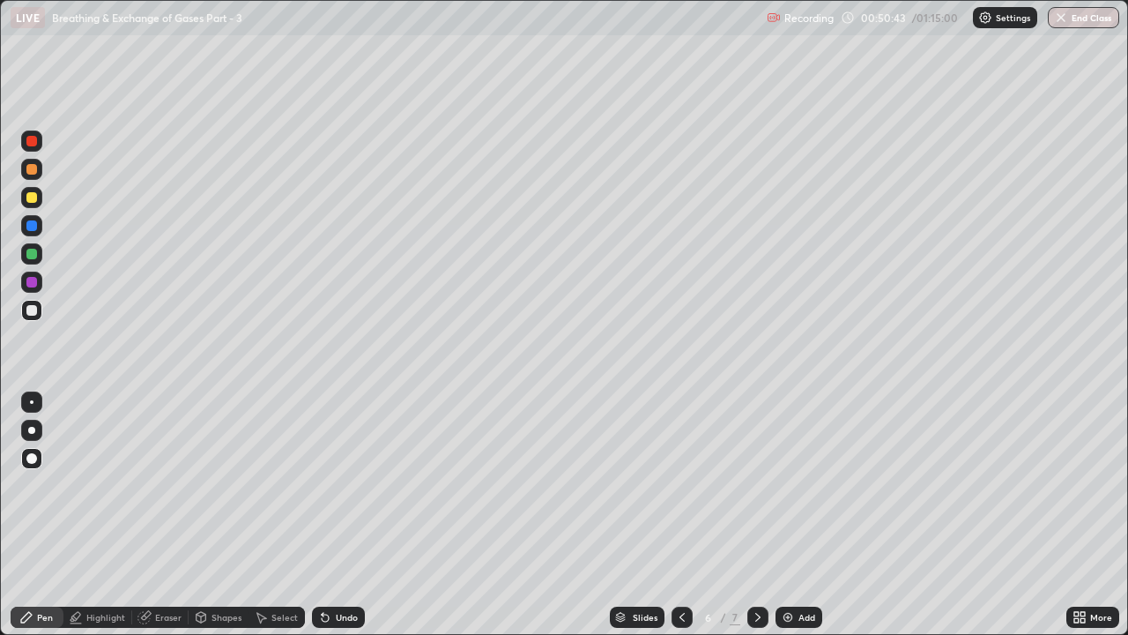
click at [31, 283] on div at bounding box center [31, 282] width 11 height 11
click at [36, 253] on div at bounding box center [31, 254] width 11 height 11
click at [36, 310] on div at bounding box center [31, 310] width 11 height 11
click at [32, 178] on div at bounding box center [31, 169] width 21 height 21
click at [35, 228] on div at bounding box center [31, 225] width 11 height 11
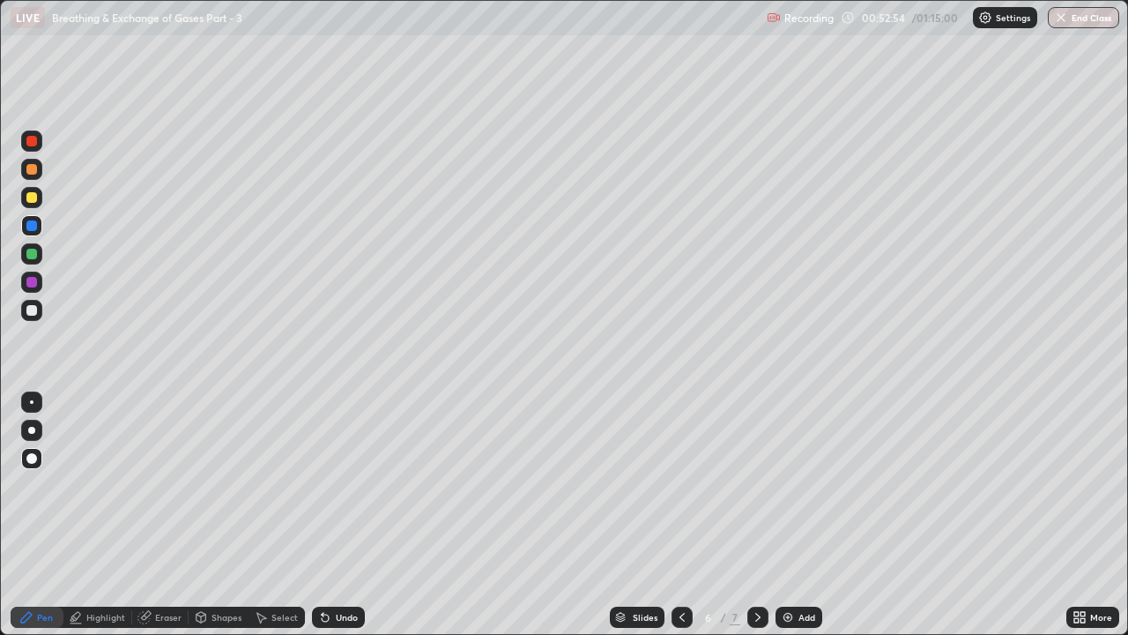
click at [33, 255] on div at bounding box center [31, 254] width 11 height 11
click at [38, 199] on div at bounding box center [31, 197] width 21 height 21
click at [330, 485] on icon at bounding box center [325, 617] width 14 height 14
click at [331, 485] on div "Undo" at bounding box center [338, 616] width 53 height 21
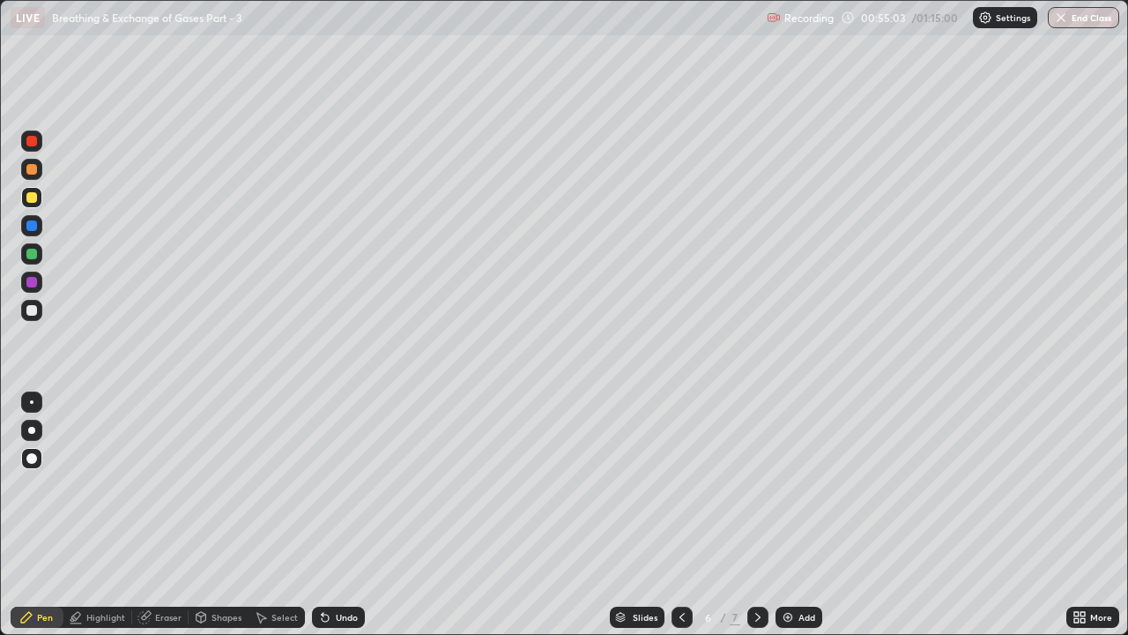
click at [326, 485] on icon at bounding box center [325, 617] width 7 height 7
click at [680, 485] on icon at bounding box center [682, 617] width 14 height 14
click at [754, 485] on div at bounding box center [757, 616] width 21 height 21
click at [755, 485] on icon at bounding box center [758, 617] width 14 height 14
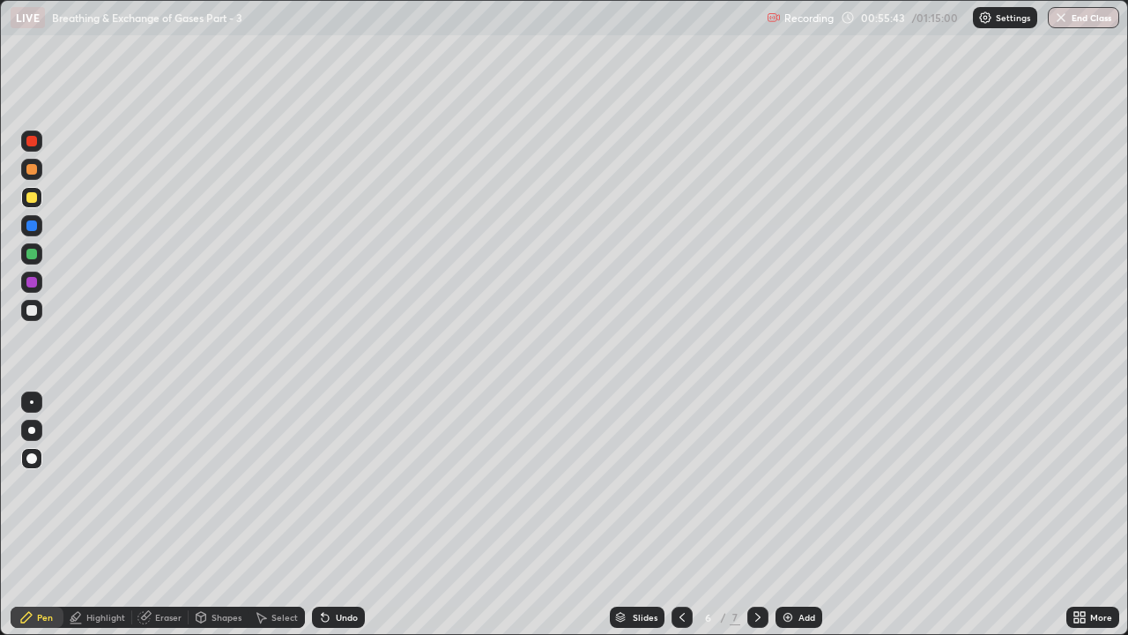
click at [34, 147] on div at bounding box center [31, 140] width 21 height 21
click at [33, 256] on div at bounding box center [31, 254] width 11 height 11
click at [33, 169] on div at bounding box center [31, 169] width 11 height 11
click at [328, 485] on icon at bounding box center [325, 617] width 14 height 14
click at [38, 150] on div at bounding box center [31, 140] width 21 height 21
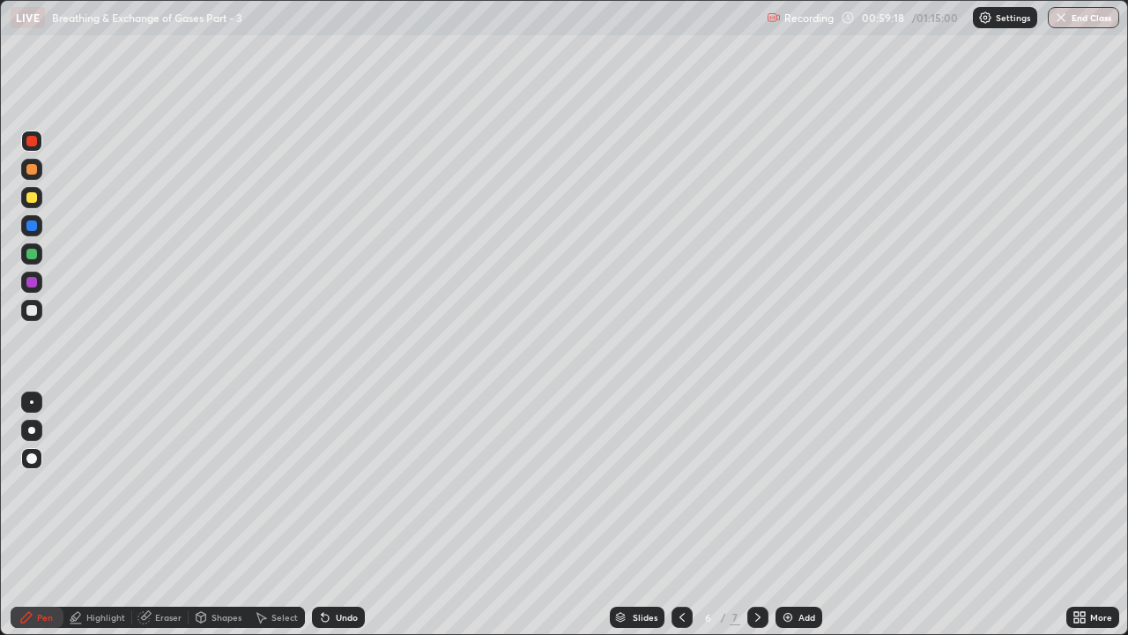
click at [34, 200] on div at bounding box center [31, 197] width 11 height 11
click at [119, 485] on div "Highlight" at bounding box center [105, 617] width 39 height 9
click at [33, 282] on div at bounding box center [31, 282] width 11 height 11
click at [51, 485] on div "Pen" at bounding box center [45, 617] width 16 height 9
click at [787, 485] on img at bounding box center [788, 617] width 14 height 14
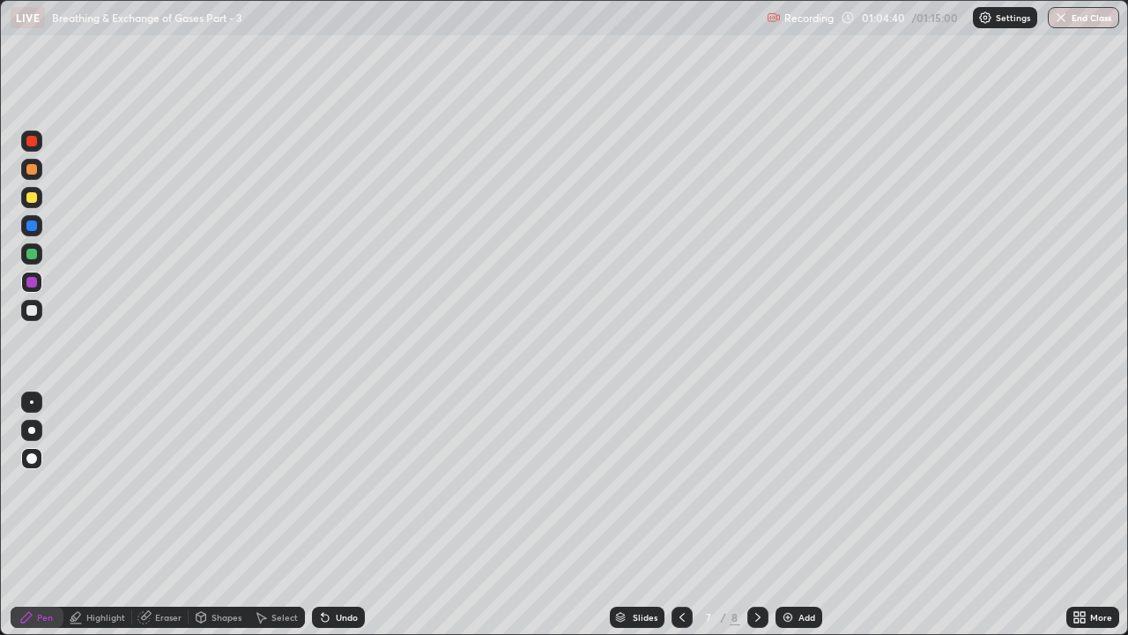
click at [38, 199] on div at bounding box center [31, 197] width 21 height 21
click at [32, 225] on div at bounding box center [31, 225] width 11 height 11
click at [35, 251] on div at bounding box center [31, 254] width 11 height 11
click at [322, 485] on icon at bounding box center [325, 617] width 7 height 7
click at [324, 485] on icon at bounding box center [325, 617] width 7 height 7
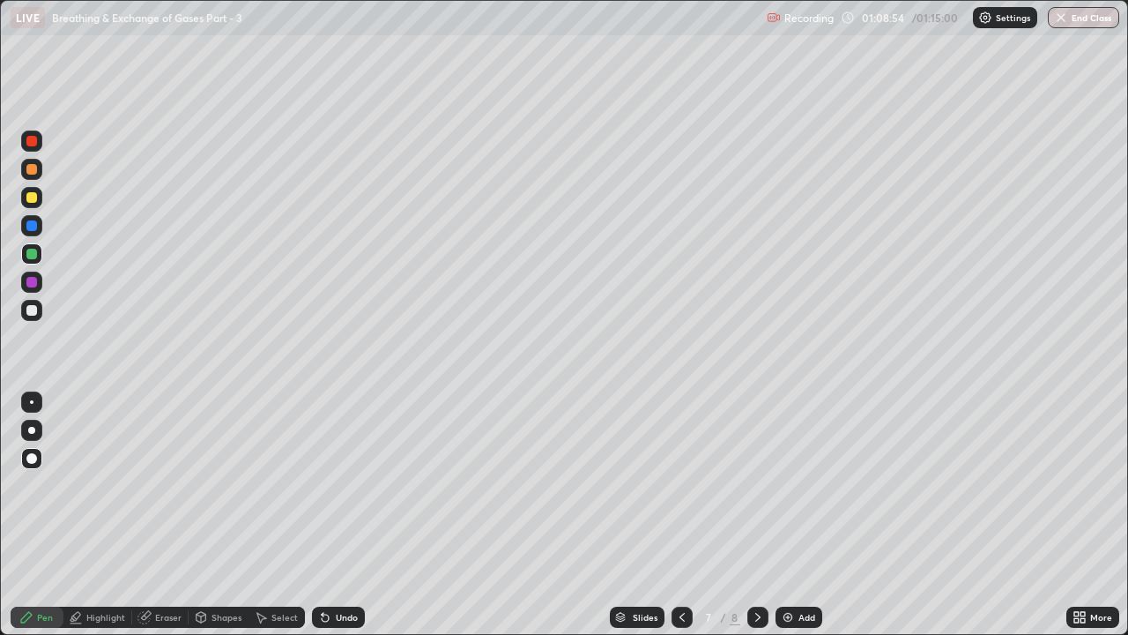
click at [325, 485] on icon at bounding box center [325, 617] width 14 height 14
click at [35, 309] on div at bounding box center [31, 310] width 11 height 11
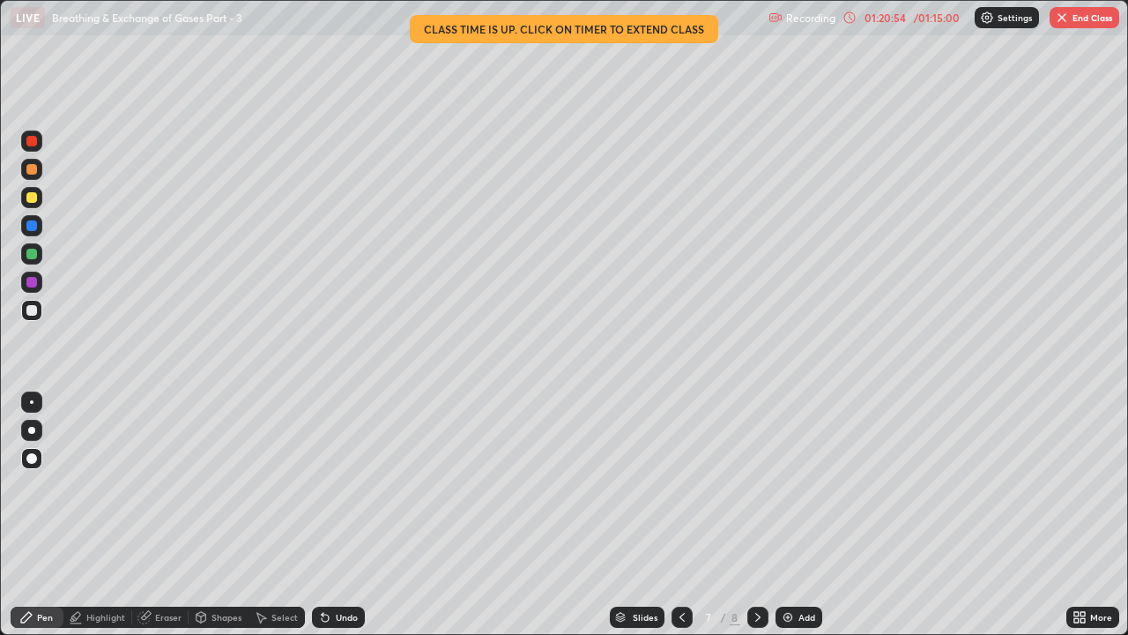
click at [1078, 23] on button "End Class" at bounding box center [1085, 17] width 70 height 21
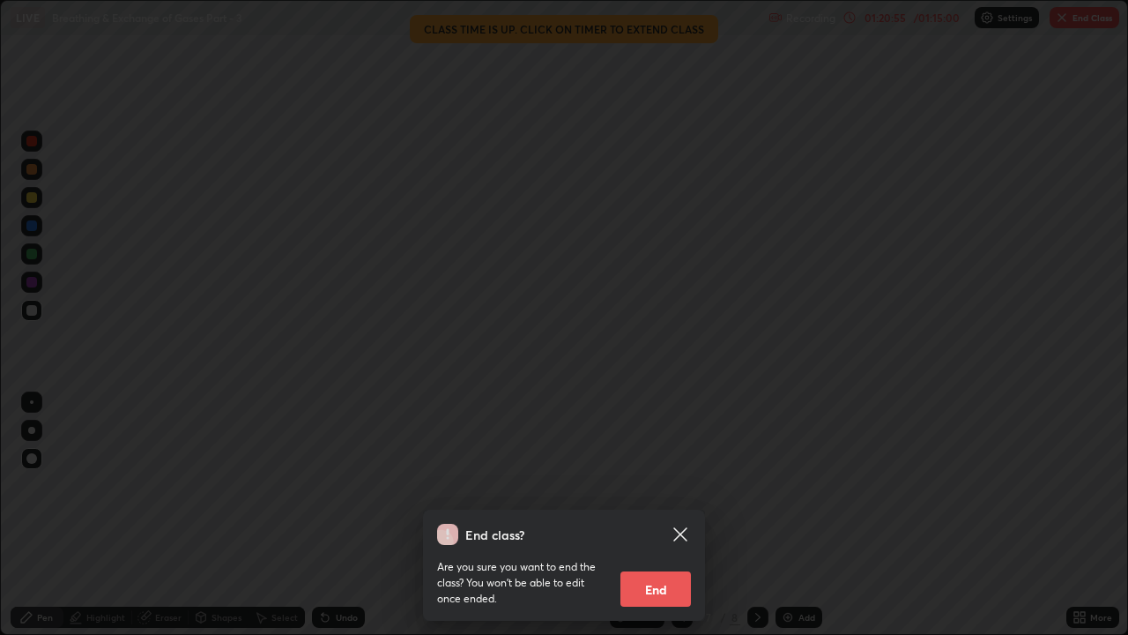
click at [667, 485] on button "End" at bounding box center [656, 588] width 71 height 35
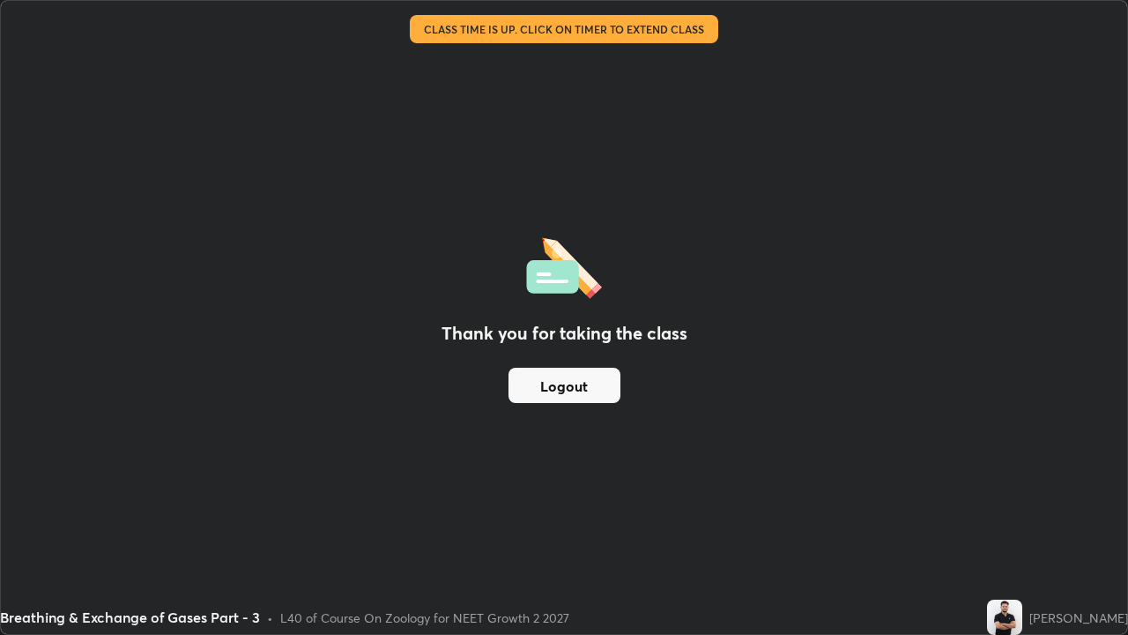
click at [608, 391] on button "Logout" at bounding box center [565, 385] width 112 height 35
